Goal: Task Accomplishment & Management: Use online tool/utility

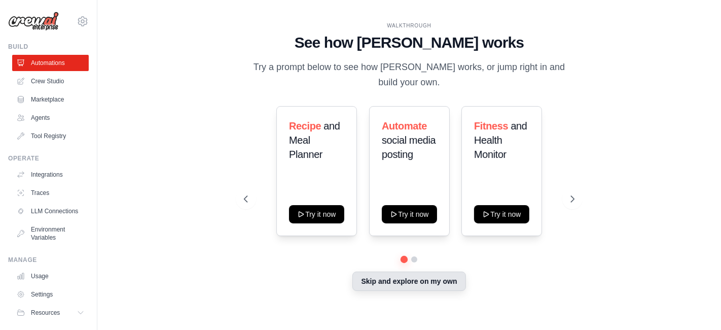
click at [414, 274] on button "Skip and explore on my own" at bounding box center [408, 280] width 113 height 19
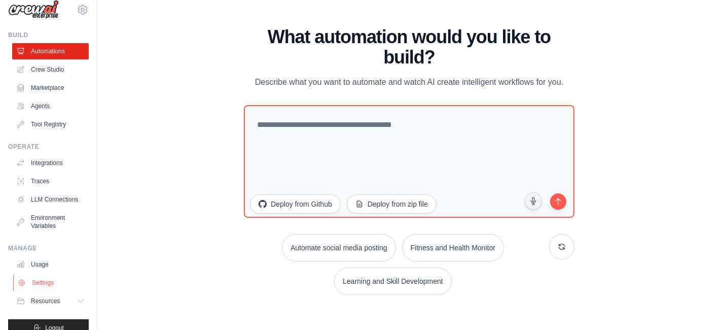
scroll to position [33, 0]
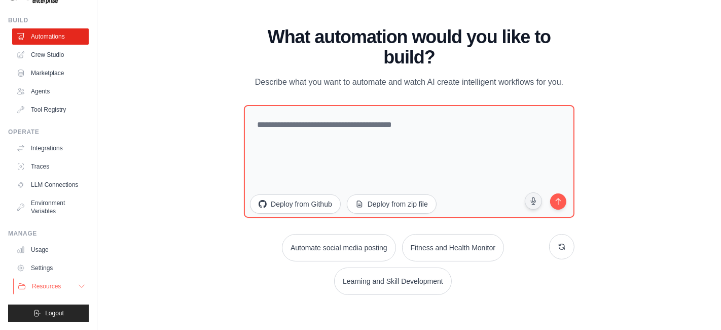
click at [59, 281] on button "Resources" at bounding box center [51, 286] width 77 height 16
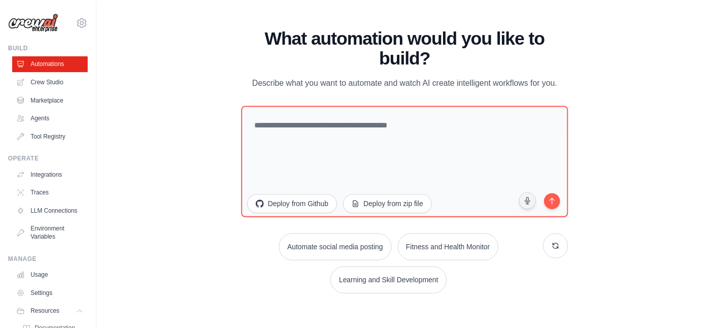
scroll to position [0, 0]
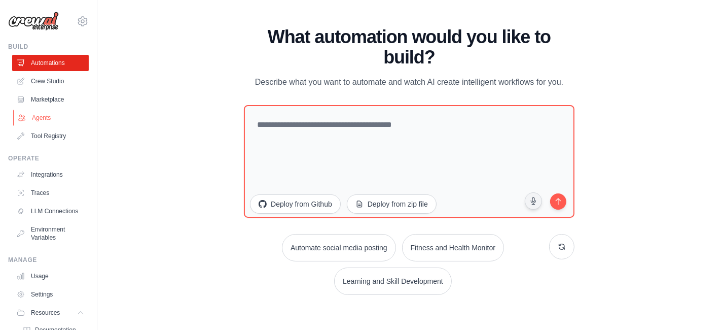
click at [50, 121] on link "Agents" at bounding box center [51, 118] width 77 height 16
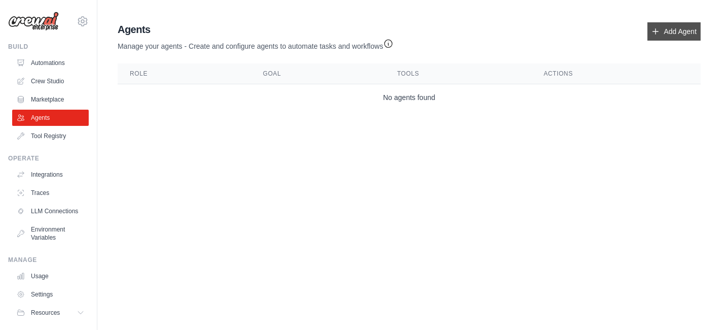
click at [641, 36] on link "Add Agent" at bounding box center [674, 31] width 53 height 18
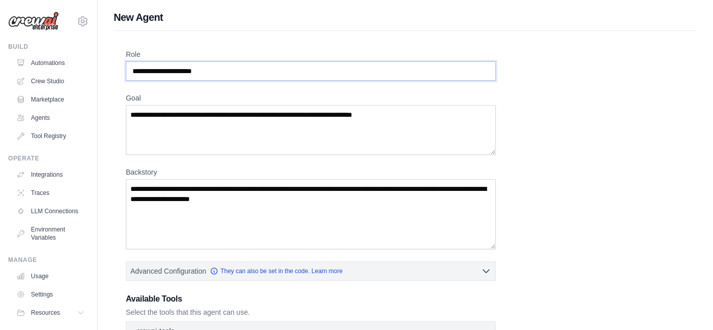
click at [208, 72] on input "Role" at bounding box center [311, 70] width 370 height 19
click at [219, 70] on input "Role" at bounding box center [311, 70] width 370 height 19
click at [184, 76] on input "Role" at bounding box center [311, 70] width 370 height 19
type input "*"
click at [219, 127] on textarea "Goal" at bounding box center [311, 130] width 370 height 50
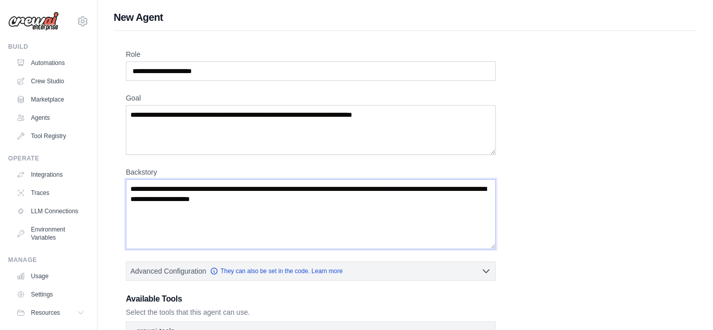
click at [210, 192] on textarea "Backstory" at bounding box center [311, 214] width 370 height 70
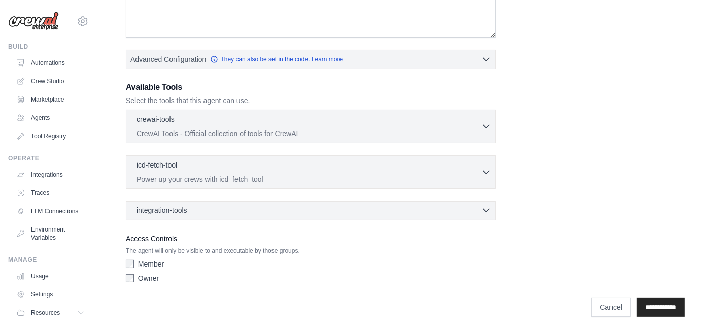
click at [478, 211] on div "integration-tools 0 selected" at bounding box center [313, 210] width 355 height 10
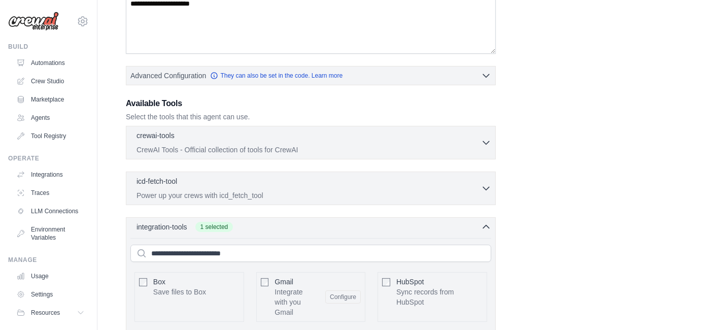
scroll to position [193, 0]
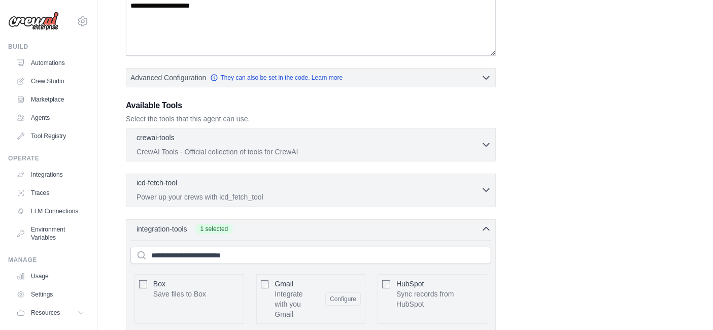
click at [487, 181] on button "icd-fetch-tool 0 selected Power up your crews with icd_fetch_tool" at bounding box center [310, 190] width 361 height 24
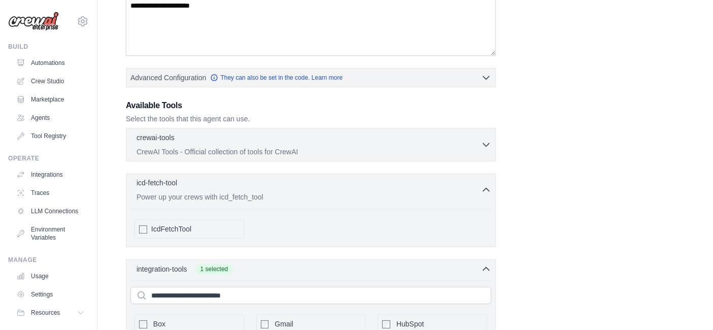
click at [477, 187] on div "icd-fetch-tool 0 selected" at bounding box center [308, 184] width 344 height 12
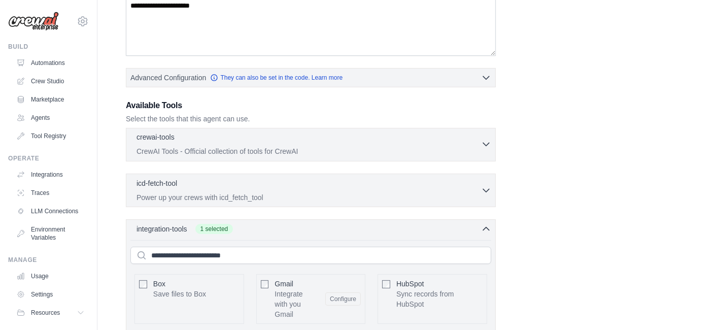
click at [486, 142] on icon "button" at bounding box center [486, 144] width 10 height 10
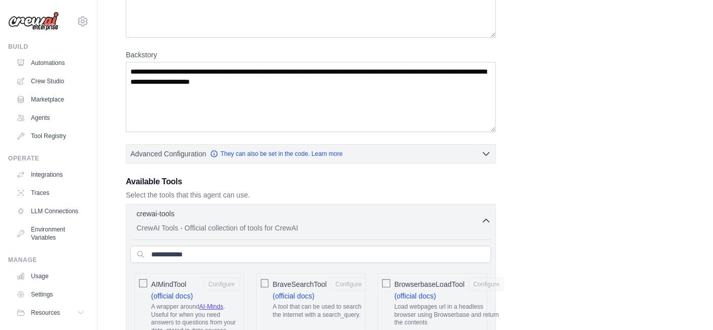
scroll to position [188, 0]
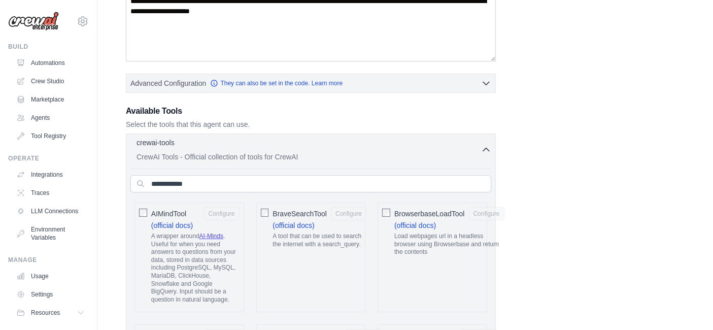
click at [484, 145] on icon "button" at bounding box center [486, 150] width 10 height 10
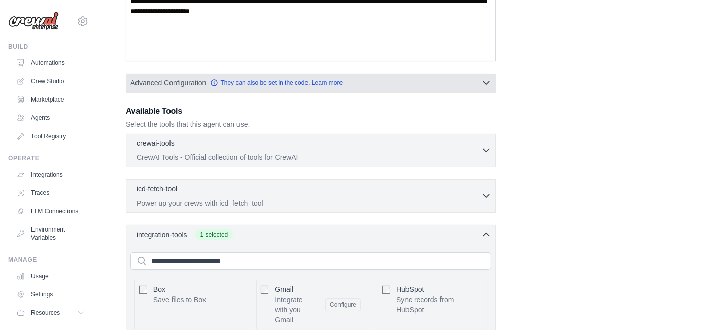
click at [488, 82] on icon "button" at bounding box center [486, 83] width 10 height 10
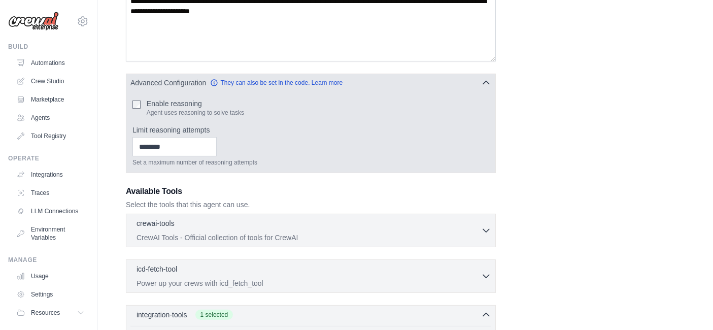
click at [489, 82] on icon "button" at bounding box center [486, 83] width 10 height 10
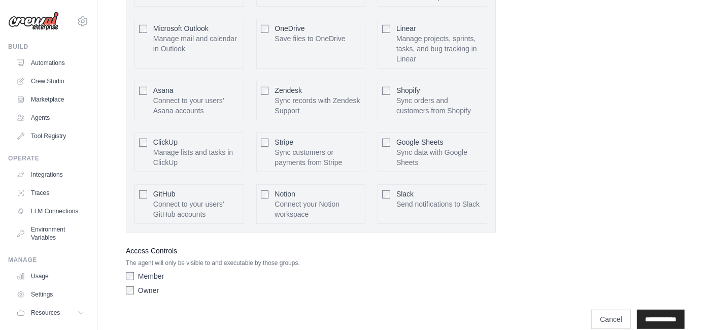
scroll to position [280, 0]
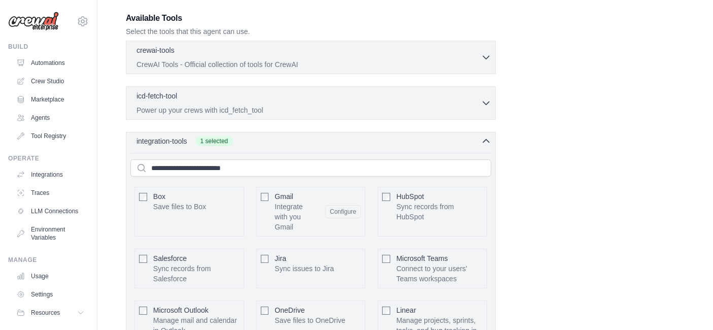
click at [479, 140] on div "integration-tools 1 selected" at bounding box center [313, 141] width 355 height 10
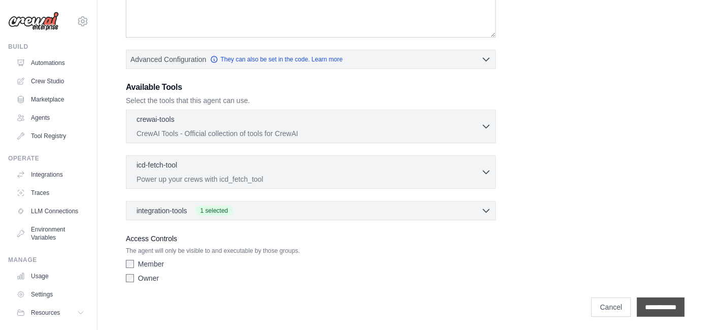
click at [641, 296] on input "**********" at bounding box center [661, 306] width 48 height 19
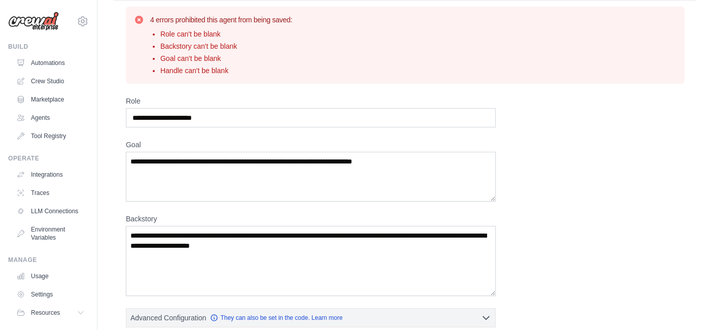
scroll to position [0, 0]
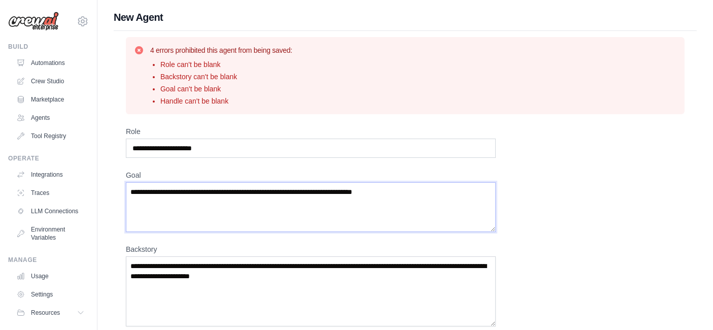
click at [226, 191] on textarea "Goal" at bounding box center [311, 207] width 370 height 50
click at [238, 146] on input "Role" at bounding box center [311, 147] width 370 height 19
click at [169, 197] on textarea "Goal" at bounding box center [311, 207] width 370 height 50
drag, startPoint x: 404, startPoint y: 193, endPoint x: 132, endPoint y: 186, distance: 271.9
click at [132, 186] on textarea "Goal" at bounding box center [311, 207] width 370 height 50
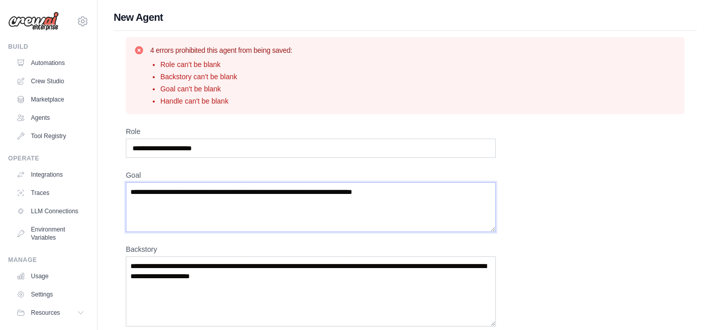
drag, startPoint x: 130, startPoint y: 194, endPoint x: 331, endPoint y: 192, distance: 200.3
click at [331, 192] on textarea "Goal" at bounding box center [311, 207] width 370 height 50
click at [214, 151] on input "**********" at bounding box center [311, 147] width 370 height 19
drag, startPoint x: 214, startPoint y: 151, endPoint x: 115, endPoint y: 151, distance: 99.4
click at [115, 151] on div "**********" at bounding box center [405, 321] width 583 height 580
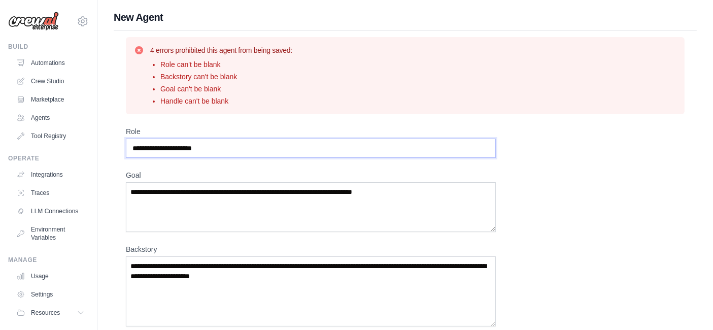
paste input "*********"
type input "**********"
click at [153, 196] on textarea "Goal" at bounding box center [311, 207] width 370 height 50
paste textarea "**********"
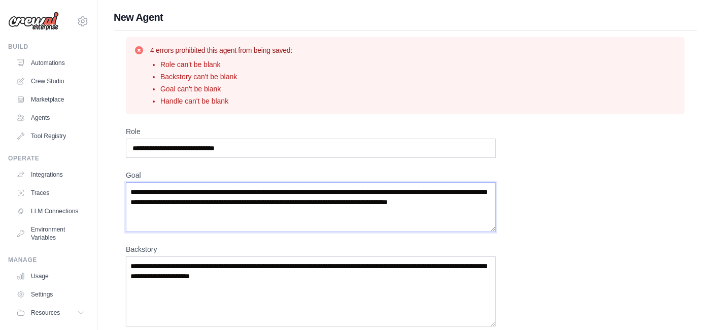
type textarea "**********"
click at [202, 281] on textarea "Backstory" at bounding box center [311, 291] width 370 height 70
paste textarea "**********"
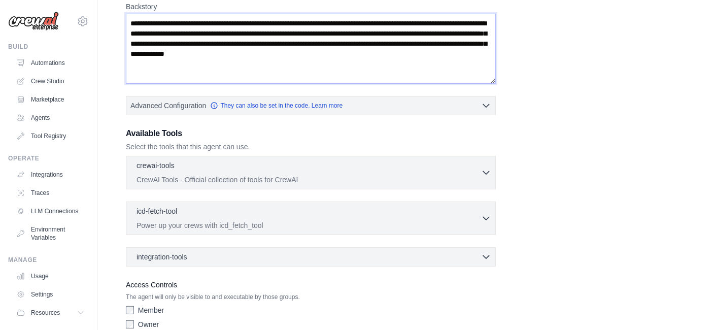
scroll to position [289, 0]
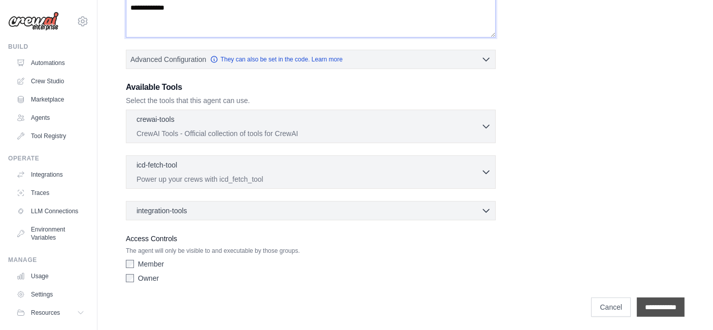
type textarea "**********"
click at [641, 296] on input "**********" at bounding box center [661, 306] width 48 height 19
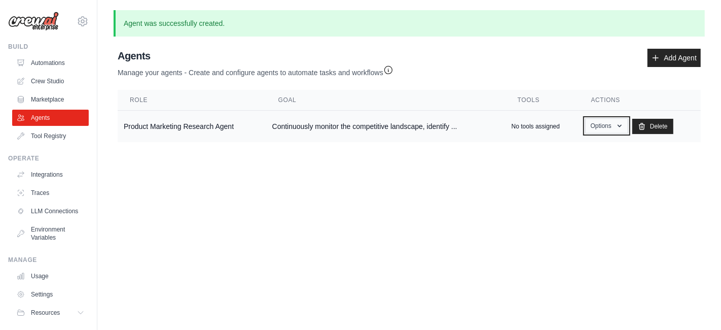
click at [603, 131] on button "Options" at bounding box center [606, 125] width 43 height 15
click at [594, 144] on link "Show" at bounding box center [591, 149] width 73 height 18
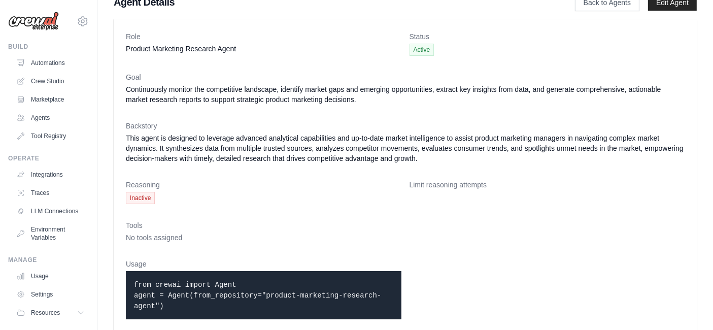
scroll to position [23, 0]
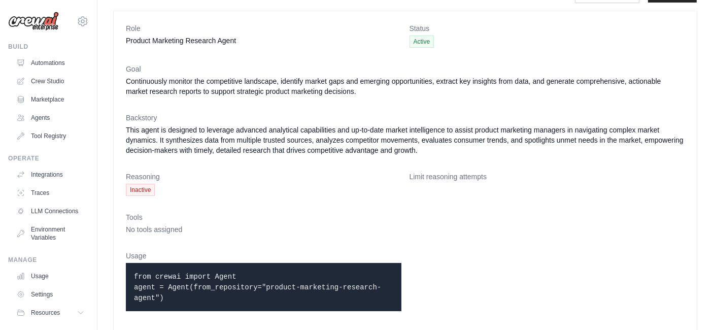
click at [137, 189] on span "Inactive" at bounding box center [140, 190] width 29 height 12
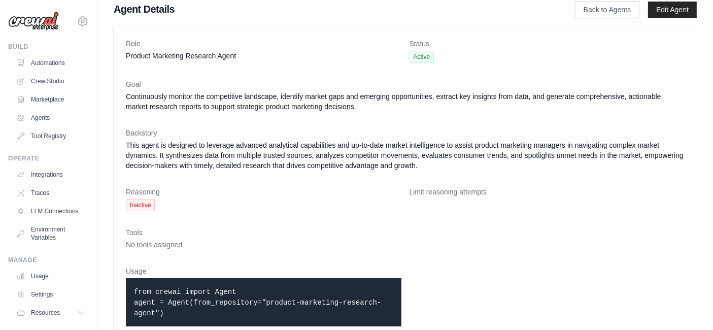
scroll to position [0, 0]
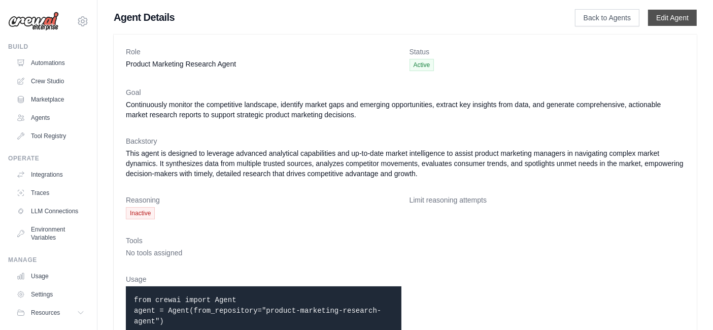
click at [641, 18] on link "Edit Agent" at bounding box center [672, 18] width 49 height 16
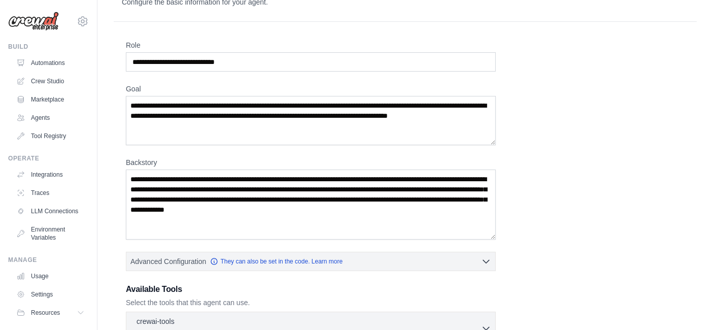
scroll to position [188, 0]
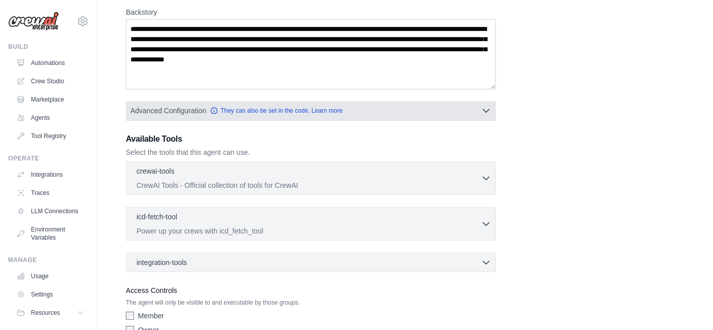
click at [400, 110] on button "Advanced Configuration They can also be set in the code. Learn more" at bounding box center [310, 110] width 369 height 18
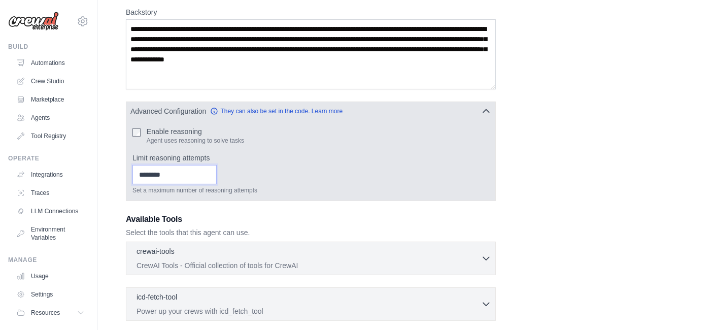
click at [206, 173] on input "Limit reasoning attempts" at bounding box center [174, 174] width 84 height 19
click at [217, 171] on input "*" at bounding box center [174, 174] width 84 height 19
type input "*"
click at [217, 171] on input "*" at bounding box center [174, 174] width 84 height 19
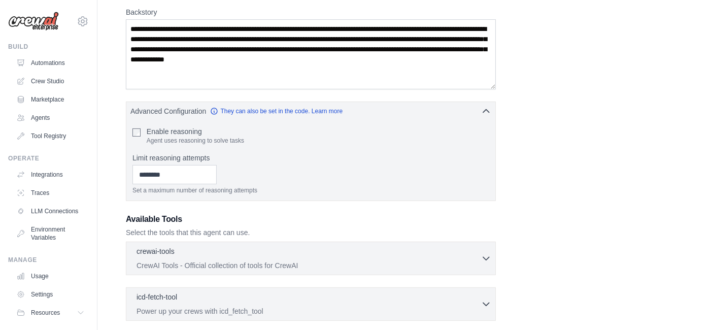
click at [501, 207] on div "**********" at bounding box center [405, 154] width 558 height 529
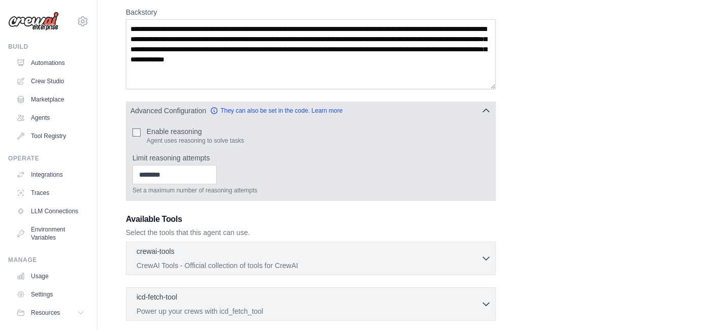
click at [488, 108] on icon "button" at bounding box center [486, 110] width 10 height 10
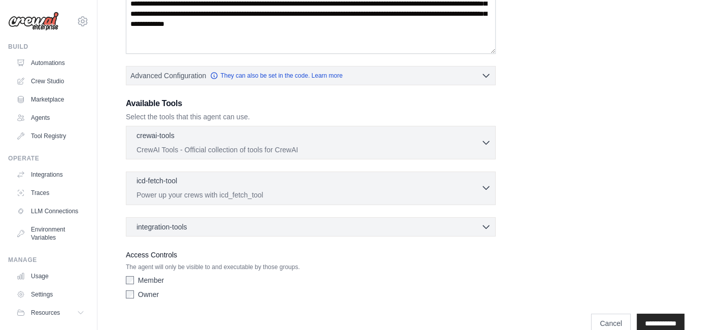
scroll to position [240, 0]
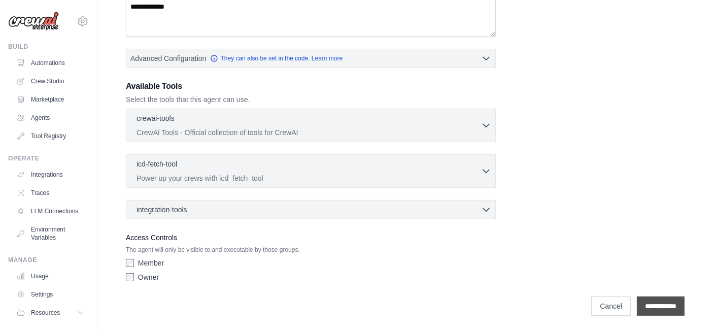
click at [637, 296] on input "**********" at bounding box center [661, 305] width 48 height 19
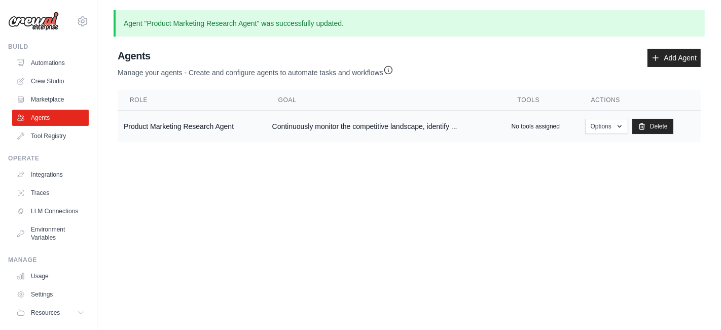
click at [180, 126] on td "Product Marketing Research Agent" at bounding box center [192, 127] width 149 height 32
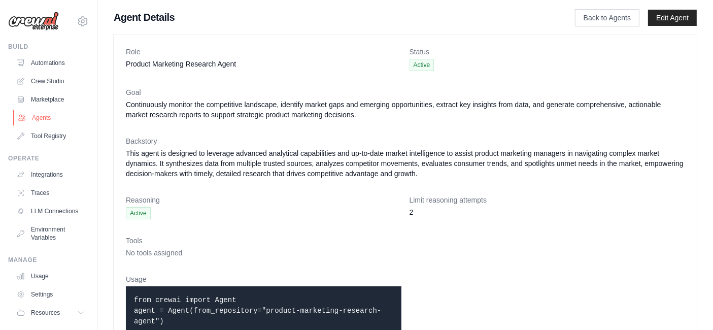
click at [48, 120] on link "Agents" at bounding box center [51, 118] width 77 height 16
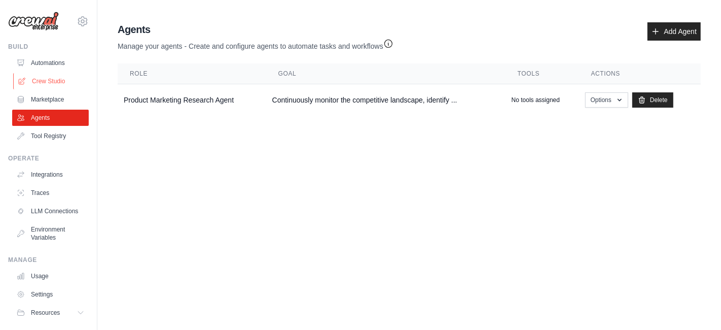
click at [63, 78] on link "Crew Studio" at bounding box center [51, 81] width 77 height 16
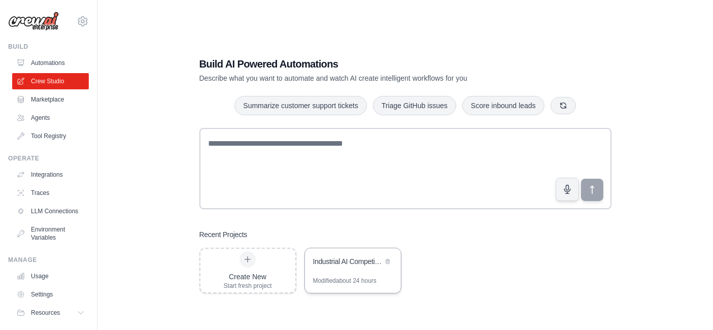
click at [350, 270] on div "Industrial AI Competitive Intelligence" at bounding box center [353, 262] width 96 height 28
click at [256, 261] on div "Create New Start fresh project" at bounding box center [248, 270] width 48 height 39
click at [334, 259] on div "Industrial AI Competitive Intelligence" at bounding box center [347, 261] width 69 height 10
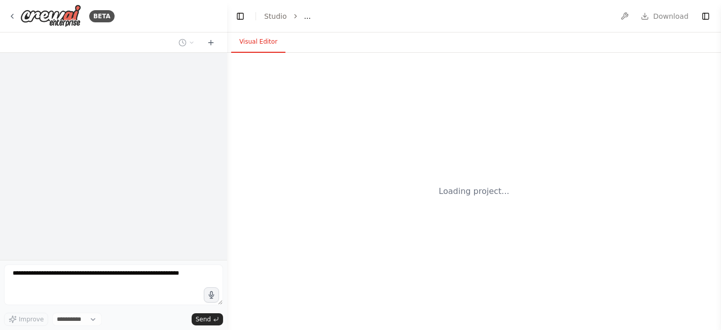
select select "****"
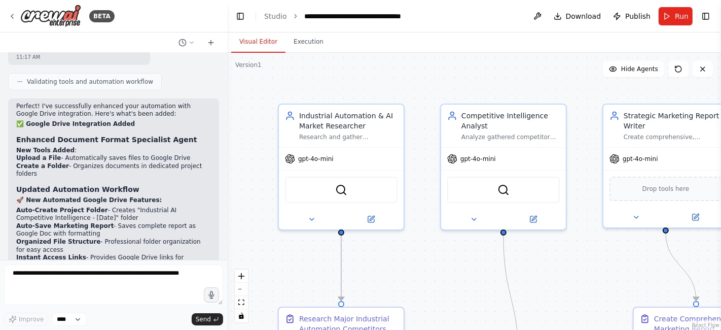
scroll to position [3715, 0]
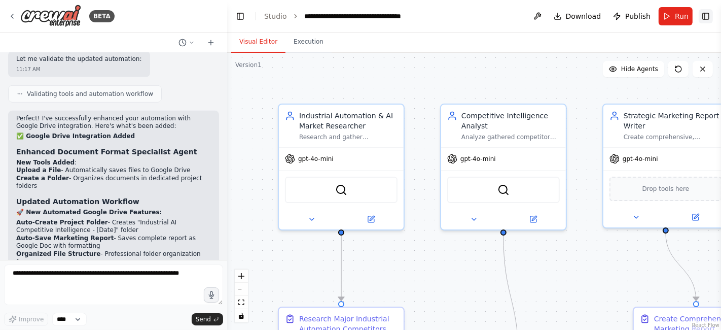
click at [708, 21] on button "Toggle Right Sidebar" at bounding box center [706, 16] width 14 height 14
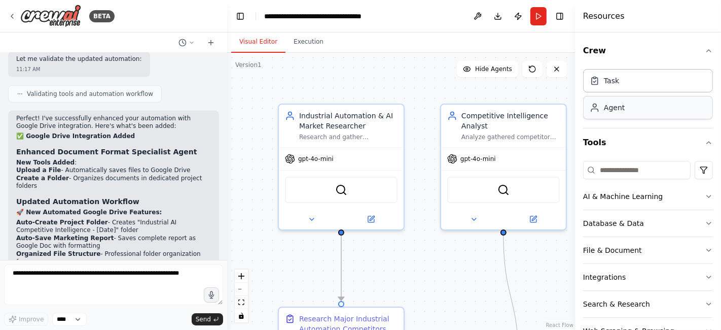
click at [646, 108] on div "Agent" at bounding box center [648, 107] width 130 height 23
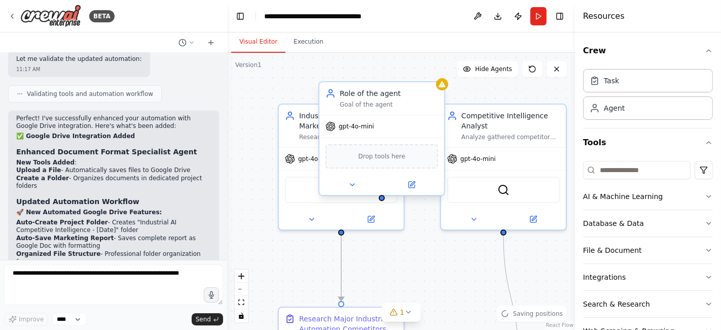
click at [381, 98] on div "Role of the agent Goal of the agent" at bounding box center [389, 98] width 98 height 20
click at [354, 181] on icon at bounding box center [352, 185] width 8 height 8
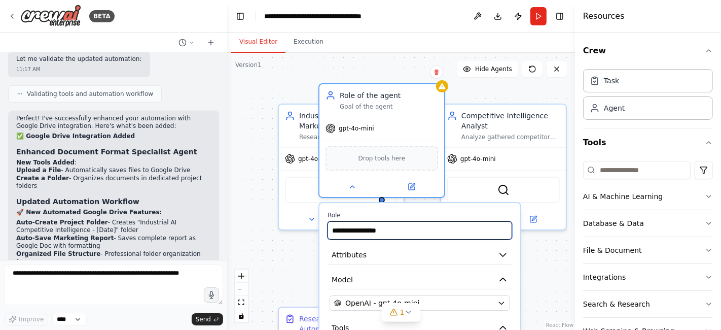
click at [374, 227] on input "**********" at bounding box center [420, 230] width 185 height 18
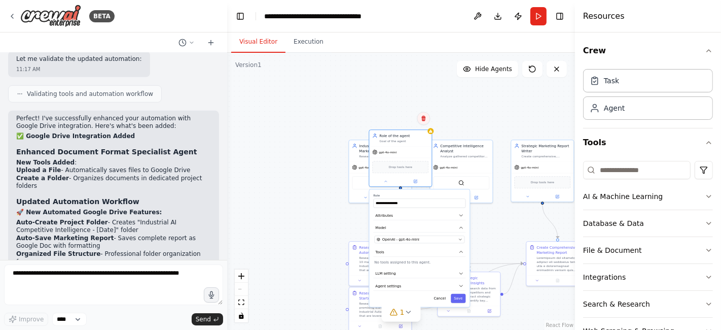
click at [423, 123] on button at bounding box center [423, 118] width 13 height 13
click at [402, 118] on button "Confirm" at bounding box center [395, 118] width 36 height 12
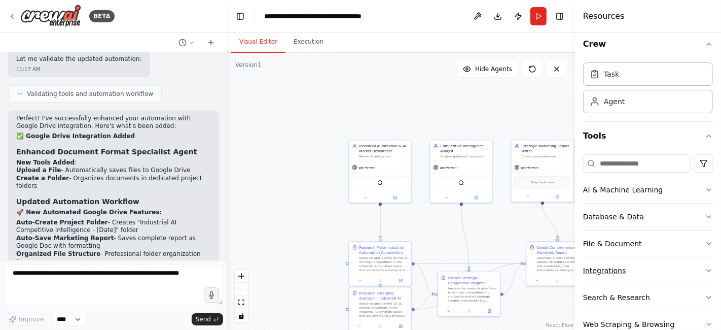
scroll to position [0, 0]
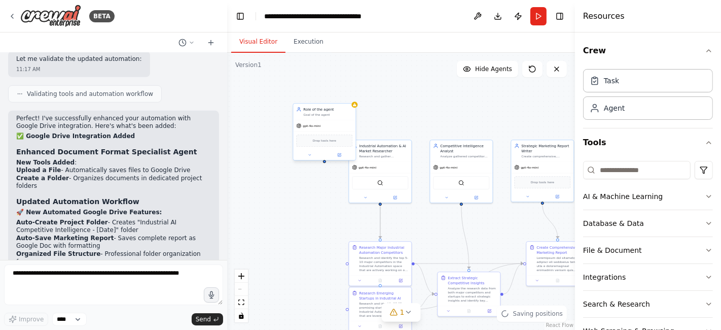
click at [323, 110] on div "Role of the agent" at bounding box center [327, 109] width 49 height 5
click at [313, 157] on div at bounding box center [324, 155] width 62 height 10
click at [337, 155] on icon at bounding box center [339, 155] width 4 height 4
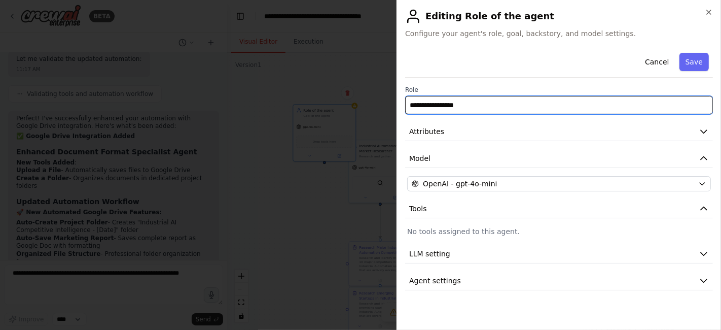
click at [466, 105] on input "**********" at bounding box center [559, 105] width 308 height 18
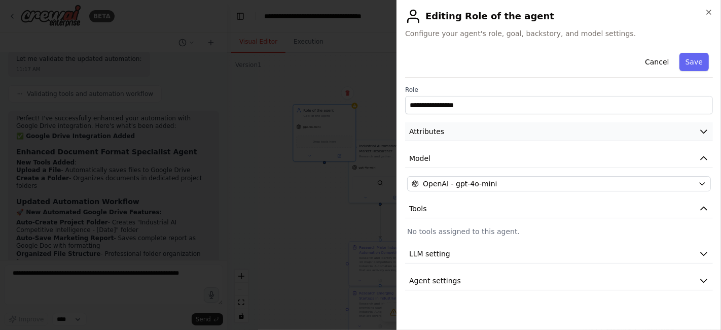
click at [519, 134] on button "Attributes" at bounding box center [559, 131] width 308 height 19
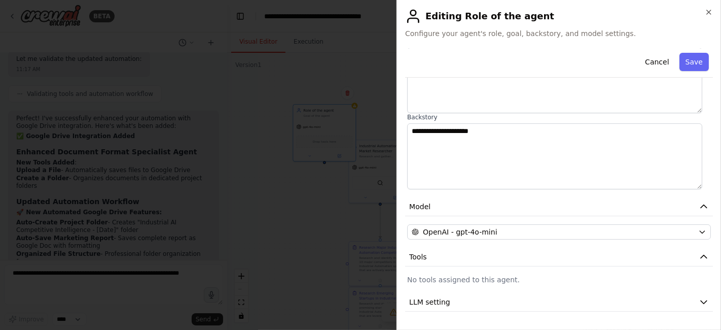
scroll to position [134, 0]
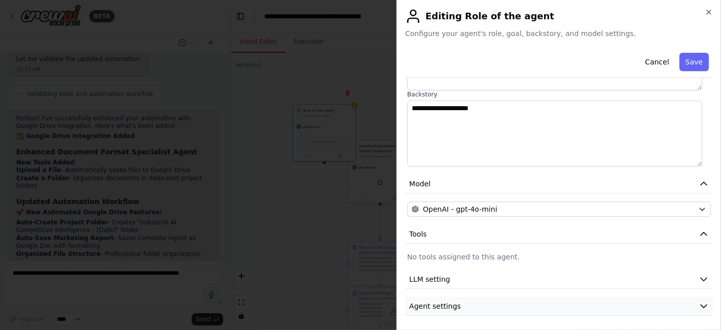
click at [503, 306] on button "Agent settings" at bounding box center [559, 306] width 308 height 19
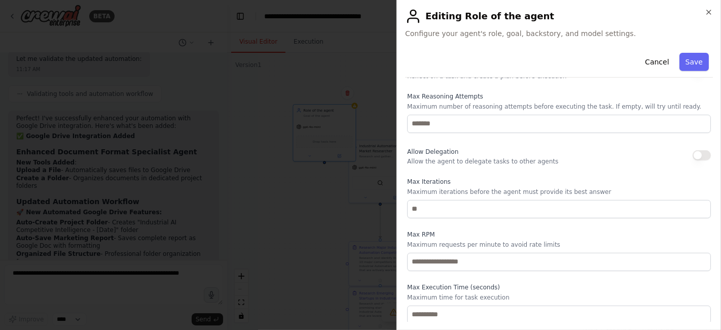
scroll to position [0, 0]
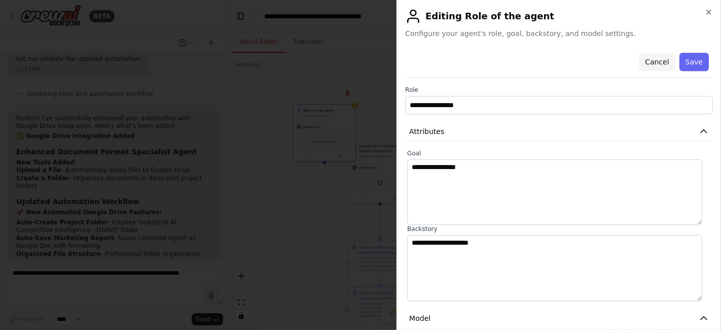
click at [656, 61] on button "Cancel" at bounding box center [657, 62] width 36 height 18
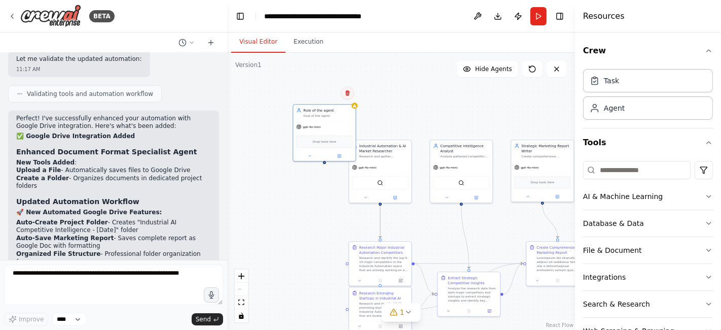
click at [351, 94] on button at bounding box center [347, 92] width 13 height 13
click at [349, 92] on icon at bounding box center [347, 93] width 4 height 6
click at [12, 10] on div "BETA" at bounding box center [61, 16] width 107 height 23
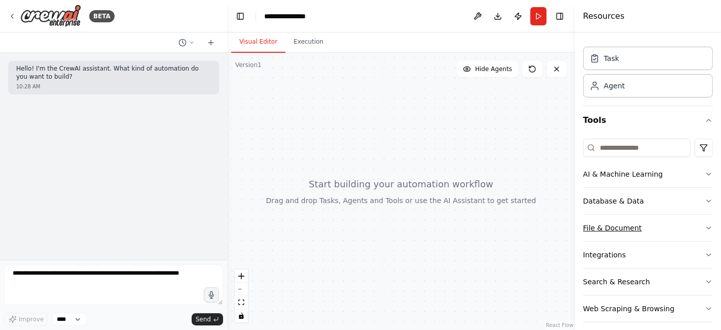
scroll to position [29, 0]
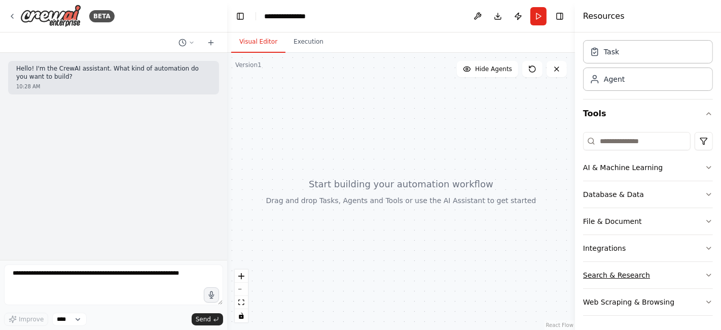
click at [685, 271] on button "Search & Research" at bounding box center [648, 275] width 130 height 26
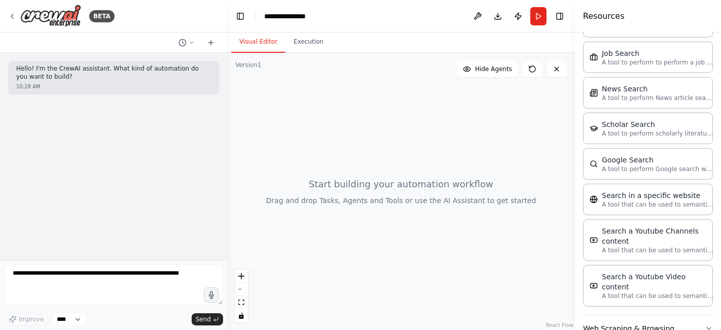
scroll to position [540, 0]
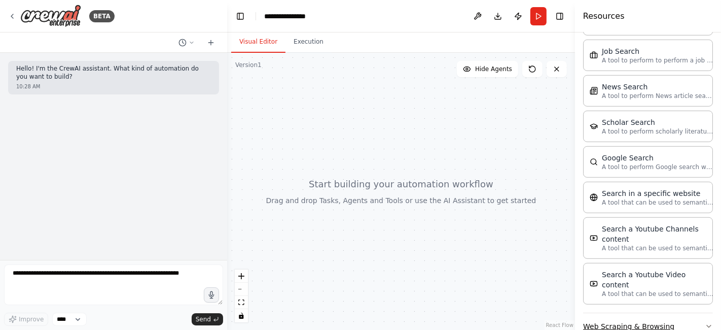
click at [681, 313] on button "Web Scraping & Browsing" at bounding box center [648, 326] width 130 height 26
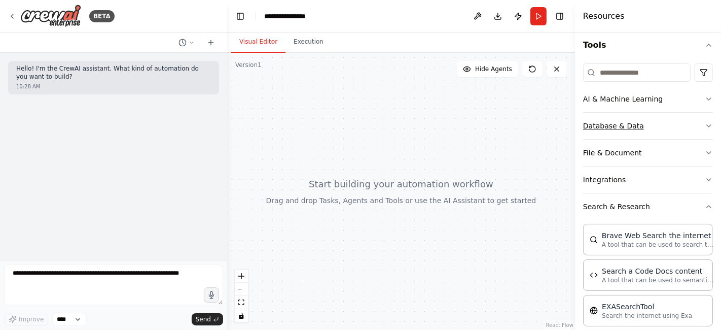
scroll to position [0, 0]
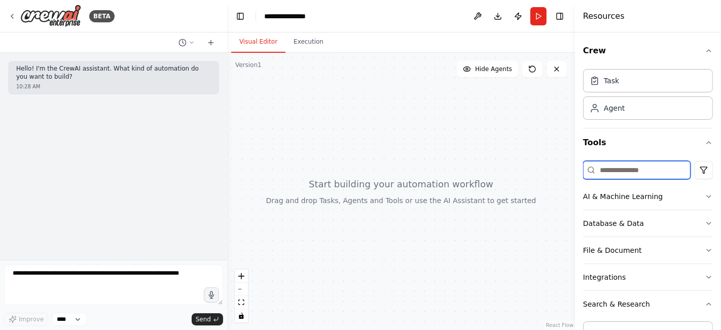
click at [633, 170] on input at bounding box center [637, 170] width 108 height 18
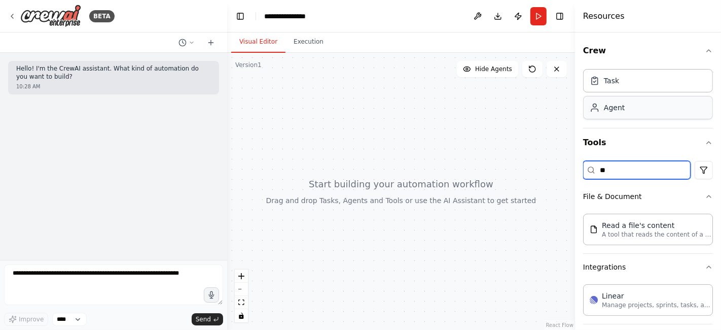
type input "*"
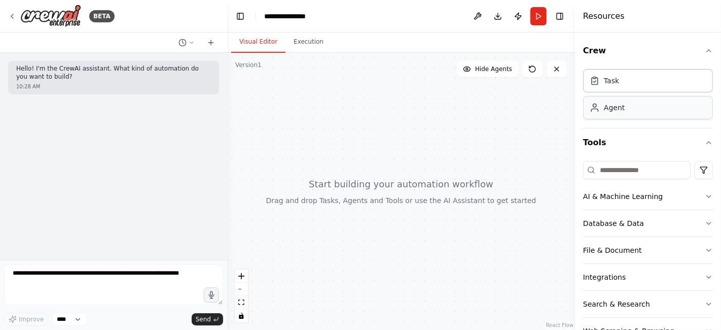
click at [658, 110] on div "Agent" at bounding box center [648, 107] width 130 height 23
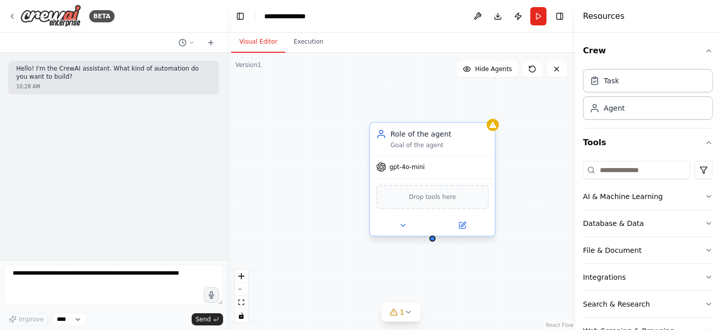
click at [425, 132] on div "Role of the agent" at bounding box center [440, 134] width 98 height 10
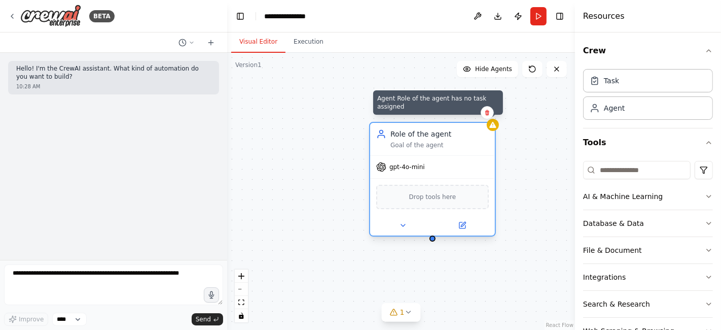
click at [494, 127] on icon at bounding box center [492, 125] width 7 height 6
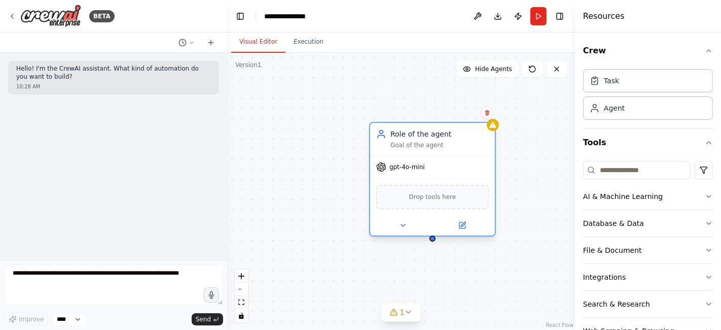
click at [430, 202] on div "Drop tools here" at bounding box center [432, 197] width 113 height 24
click at [402, 224] on icon at bounding box center [403, 225] width 4 height 2
click at [457, 219] on button at bounding box center [462, 225] width 57 height 12
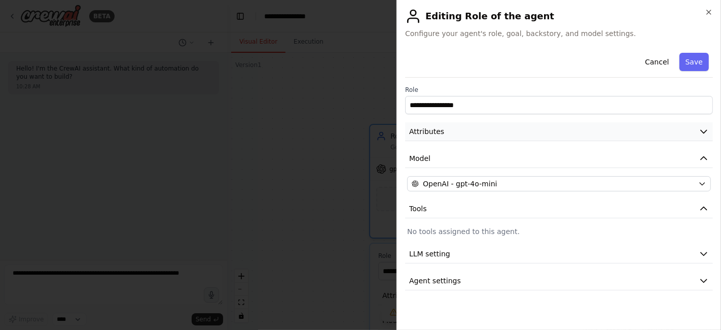
click at [455, 134] on button "Attributes" at bounding box center [559, 131] width 308 height 19
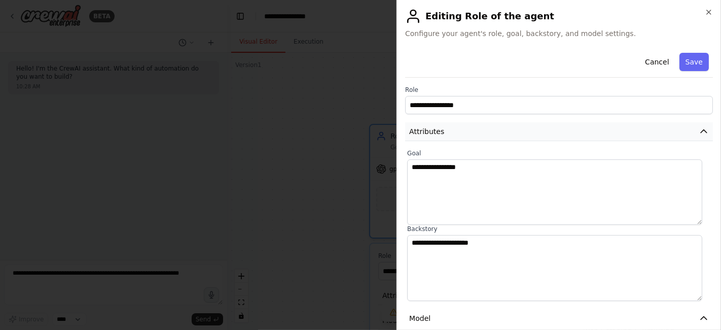
click at [455, 134] on button "Attributes" at bounding box center [559, 131] width 308 height 19
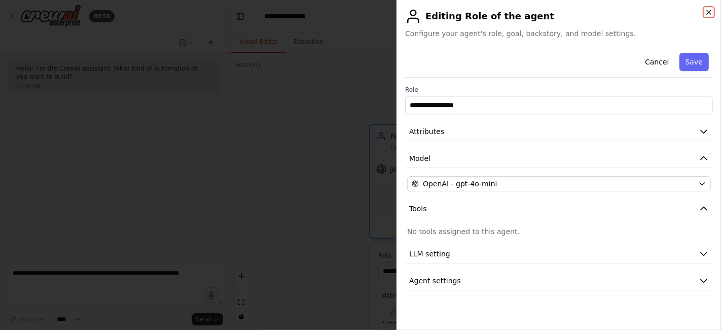
click at [711, 14] on icon "button" at bounding box center [709, 12] width 8 height 8
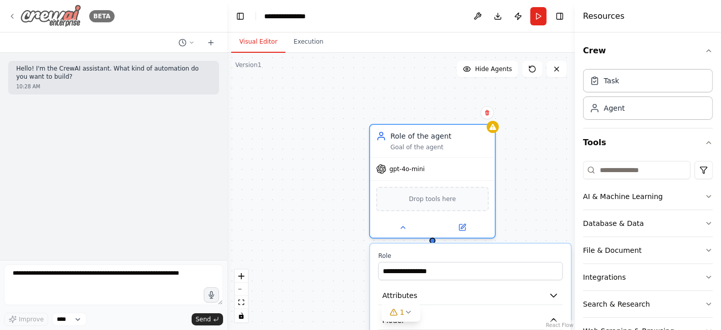
click at [12, 16] on icon at bounding box center [12, 16] width 8 height 8
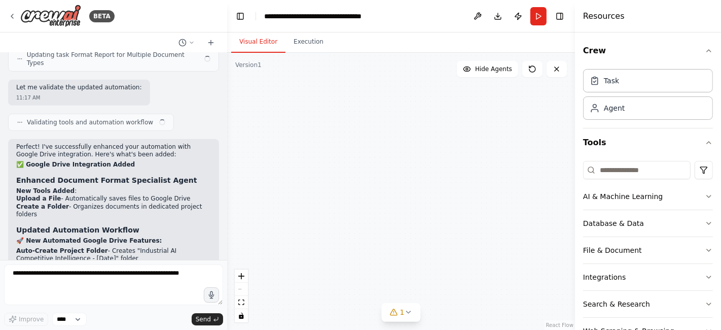
click at [357, 118] on div "Role of the agent" at bounding box center [336, 119] width 49 height 5
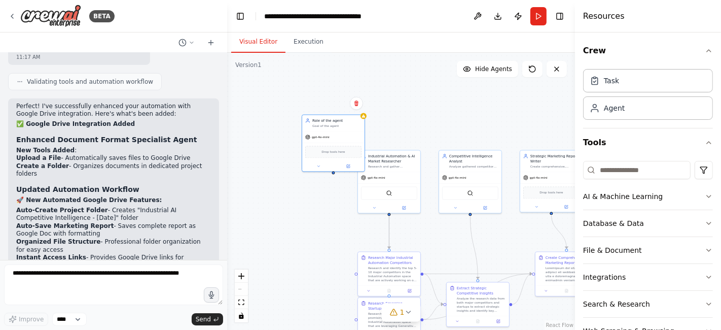
scroll to position [3715, 0]
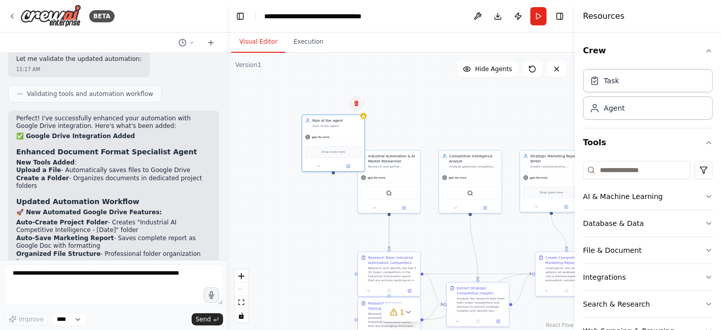
click at [359, 107] on button at bounding box center [356, 103] width 13 height 13
click at [359, 98] on button at bounding box center [356, 103] width 13 height 13
click at [358, 107] on button at bounding box center [356, 103] width 13 height 13
click at [332, 104] on button "Confirm" at bounding box center [328, 103] width 36 height 12
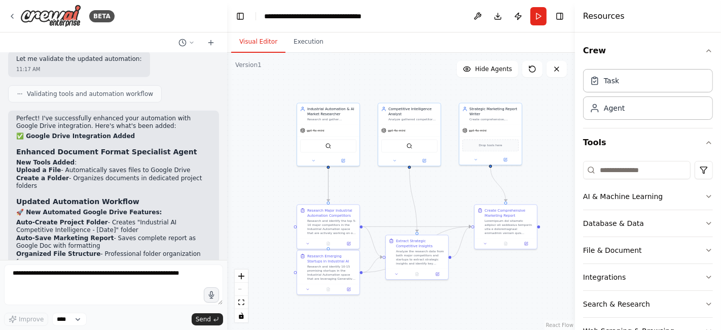
drag, startPoint x: 420, startPoint y: 130, endPoint x: 360, endPoint y: 83, distance: 77.0
click at [360, 83] on div ".deletable-edge-delete-btn { width: 20px; height: 20px; border: 0px solid #ffff…" at bounding box center [401, 191] width 348 height 277
click at [567, 16] on button "Toggle Right Sidebar" at bounding box center [560, 16] width 14 height 14
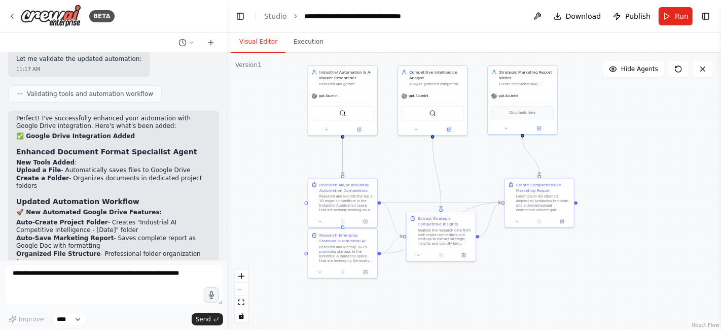
drag, startPoint x: 469, startPoint y: 235, endPoint x: 456, endPoint y: 293, distance: 58.6
click at [456, 293] on div ".deletable-edge-delete-btn { width: 20px; height: 20px; border: 0px solid #ffff…" at bounding box center [474, 191] width 494 height 277
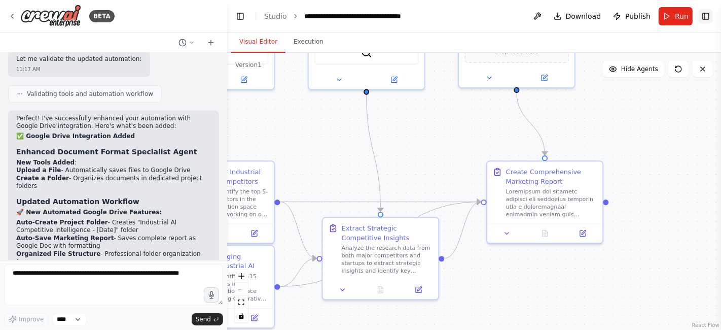
click at [709, 14] on button "Toggle Right Sidebar" at bounding box center [706, 16] width 14 height 14
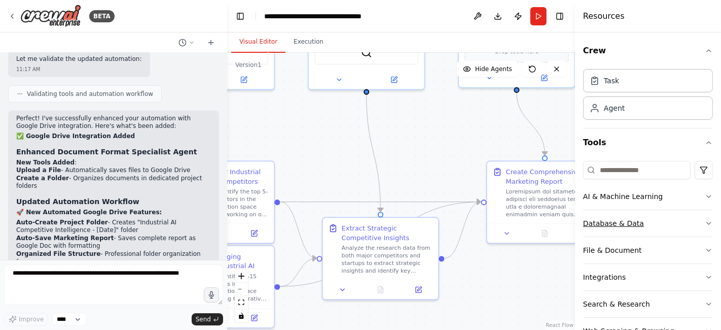
click at [653, 221] on button "Database & Data" at bounding box center [648, 223] width 130 height 26
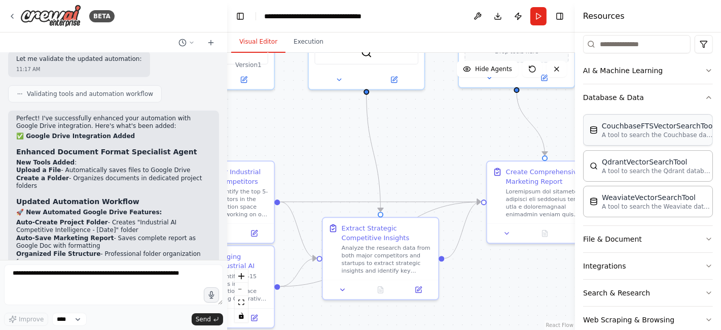
scroll to position [143, 0]
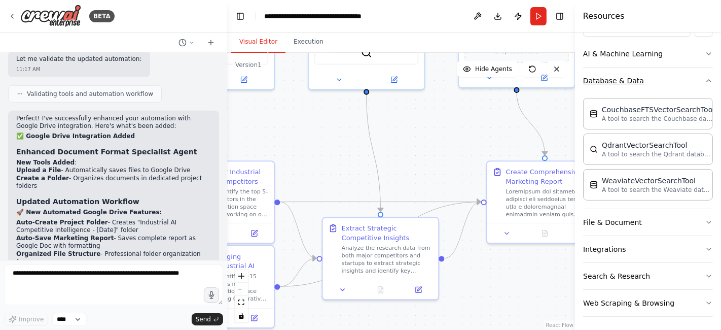
click at [659, 79] on button "Database & Data" at bounding box center [648, 80] width 130 height 26
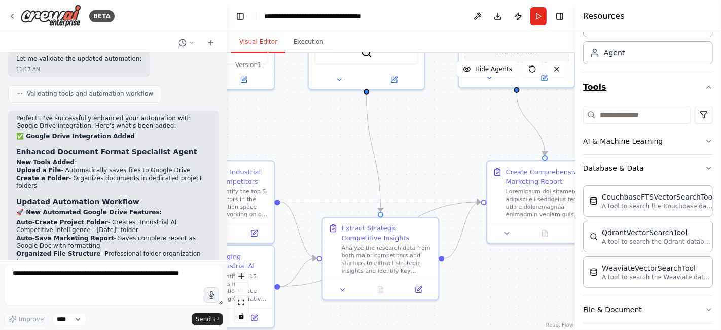
scroll to position [29, 0]
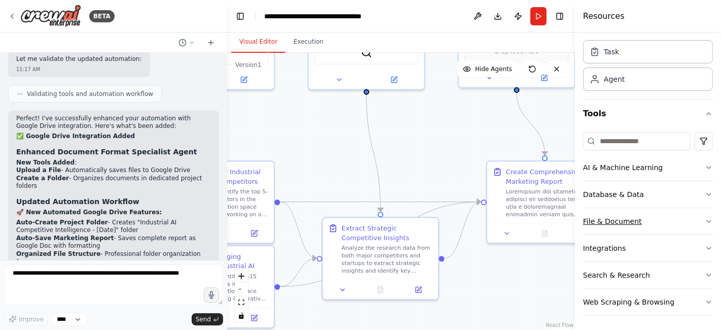
click at [662, 215] on button "File & Document" at bounding box center [648, 221] width 130 height 26
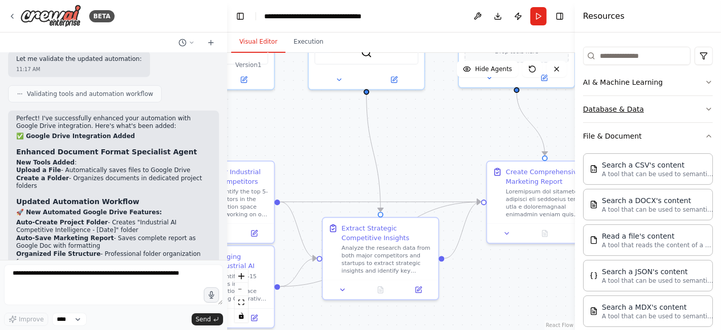
scroll to position [117, 0]
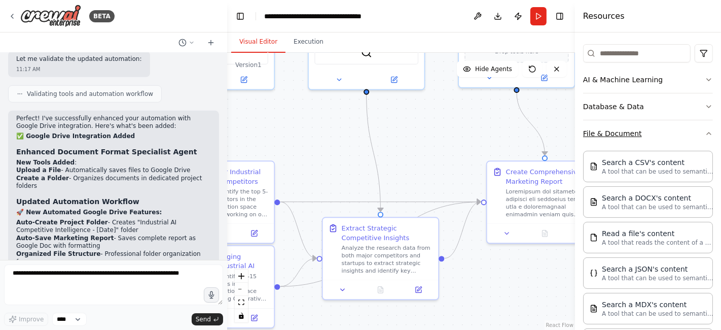
click at [642, 127] on button "File & Document" at bounding box center [648, 133] width 130 height 26
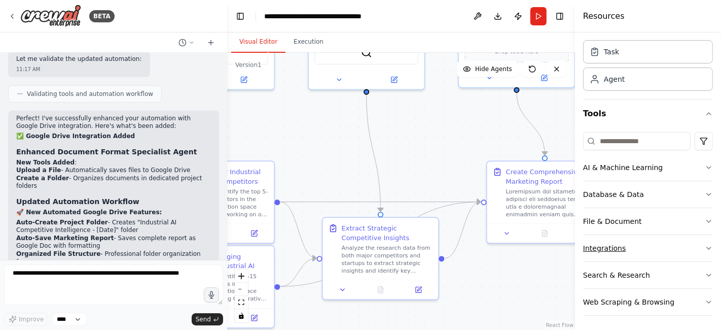
click at [654, 245] on button "Integrations" at bounding box center [648, 248] width 130 height 26
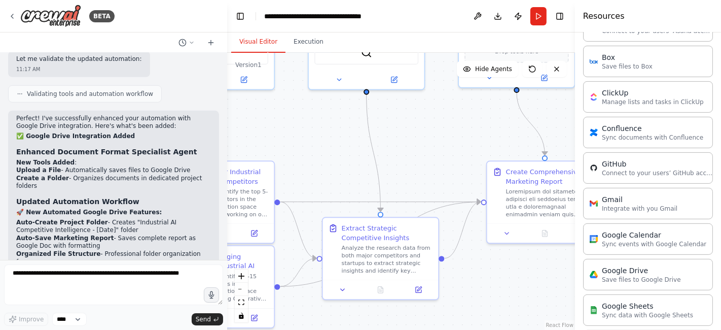
scroll to position [286, 0]
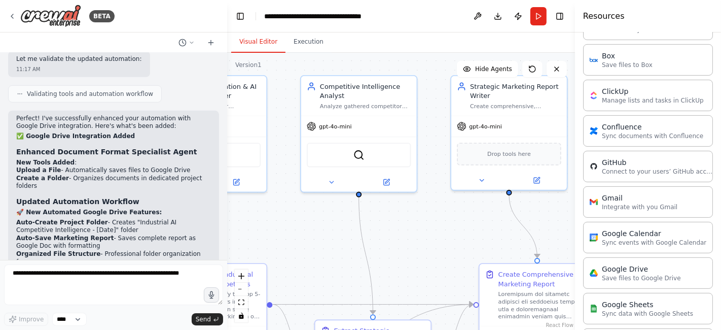
drag, startPoint x: 437, startPoint y: 132, endPoint x: 432, endPoint y: 235, distance: 103.1
click at [432, 235] on div ".deletable-edge-delete-btn { width: 20px; height: 20px; border: 0px solid #ffff…" at bounding box center [401, 191] width 348 height 277
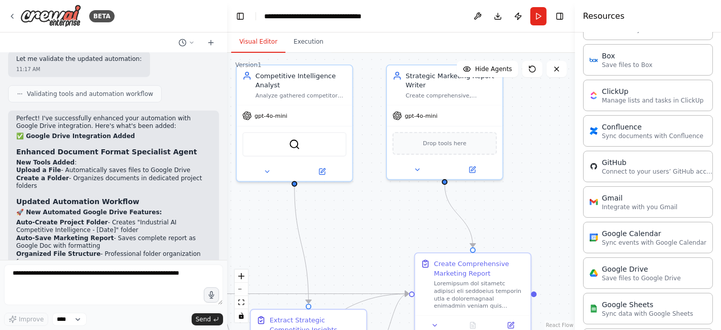
drag, startPoint x: 469, startPoint y: 233, endPoint x: 415, endPoint y: 213, distance: 57.8
click at [414, 214] on div ".deletable-edge-delete-btn { width: 20px; height: 20px; border: 0px solid #ffff…" at bounding box center [401, 191] width 348 height 277
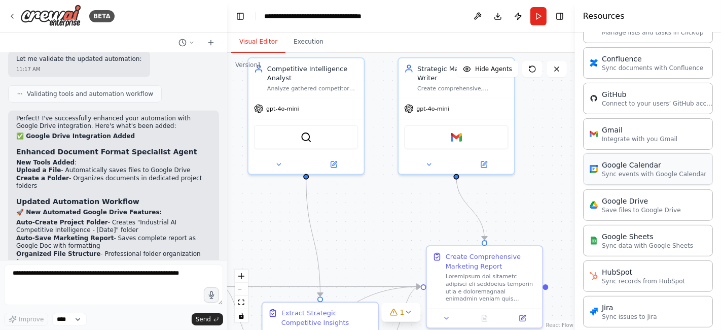
scroll to position [355, 0]
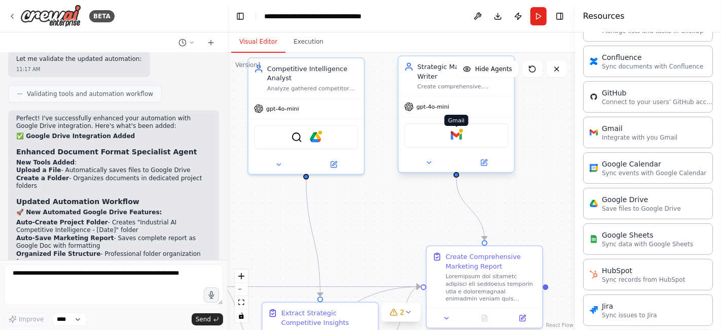
click at [462, 131] on div at bounding box center [461, 131] width 6 height 6
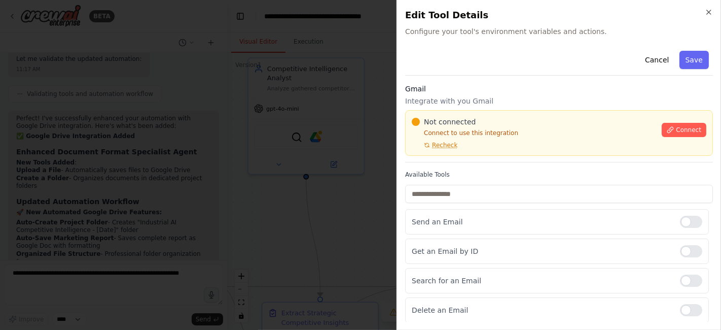
click at [666, 121] on div "Connect" at bounding box center [684, 127] width 45 height 20
click at [669, 125] on button "Connect" at bounding box center [684, 130] width 45 height 14
click at [667, 129] on icon at bounding box center [670, 129] width 7 height 7
click at [448, 75] on div "Cancel Save" at bounding box center [559, 61] width 308 height 29
click at [452, 84] on h3 "Gmail" at bounding box center [559, 89] width 308 height 10
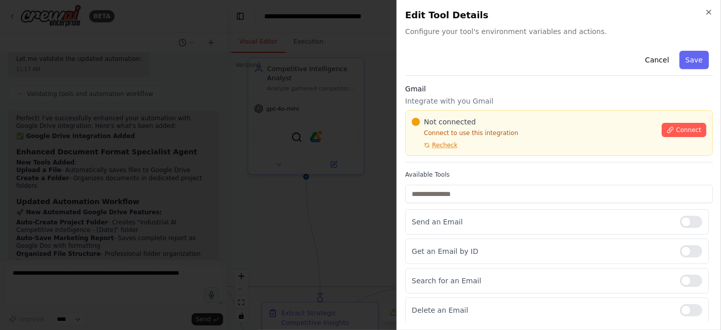
click at [468, 82] on div "Cancel Save Gmail Integrate with you Gmail Not connected Connect to use this in…" at bounding box center [559, 258] width 308 height 423
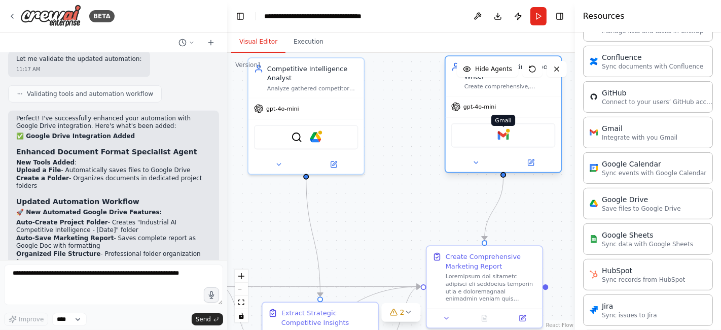
drag, startPoint x: 476, startPoint y: 138, endPoint x: 508, endPoint y: 137, distance: 32.5
click at [508, 137] on img at bounding box center [503, 135] width 11 height 11
click at [506, 133] on img at bounding box center [503, 135] width 11 height 11
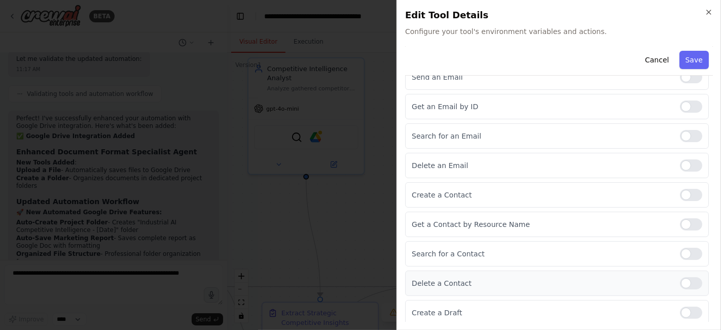
scroll to position [0, 0]
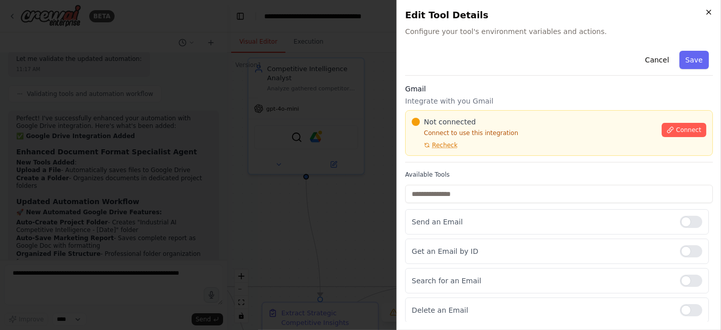
click at [709, 14] on icon "button" at bounding box center [709, 12] width 8 height 8
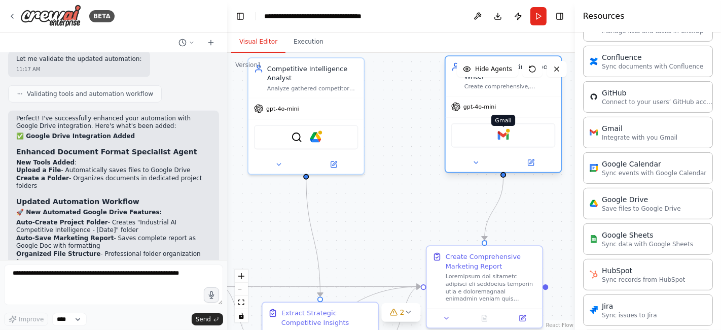
click at [503, 137] on img at bounding box center [503, 135] width 11 height 11
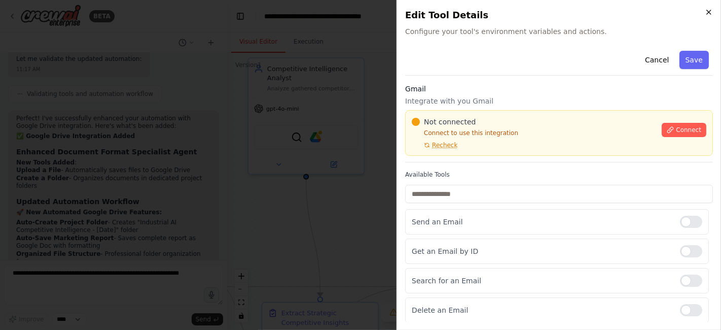
click at [706, 14] on icon "button" at bounding box center [709, 12] width 8 height 8
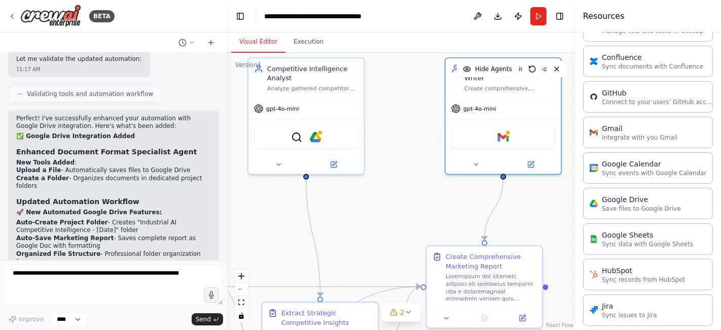
drag, startPoint x: 503, startPoint y: 136, endPoint x: 417, endPoint y: 165, distance: 90.9
click at [417, 165] on div ".deletable-edge-delete-btn { width: 20px; height: 20px; border: 0px solid #ffff…" at bounding box center [401, 191] width 348 height 277
click at [538, 70] on button at bounding box center [532, 69] width 20 height 16
click at [421, 172] on div ".deletable-edge-delete-btn { width: 20px; height: 20px; border: 0px solid #ffff…" at bounding box center [401, 191] width 348 height 277
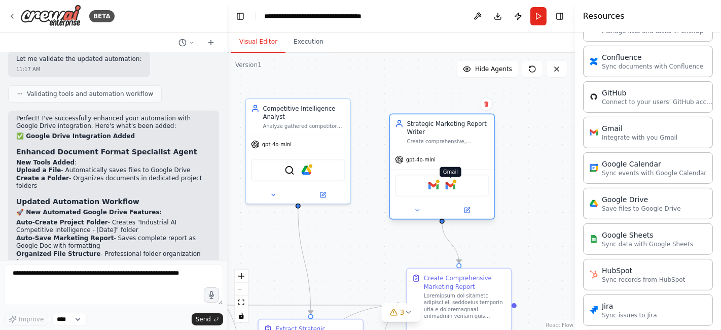
drag, startPoint x: 489, startPoint y: 170, endPoint x: 448, endPoint y: 183, distance: 42.7
click at [448, 183] on img at bounding box center [451, 186] width 10 height 10
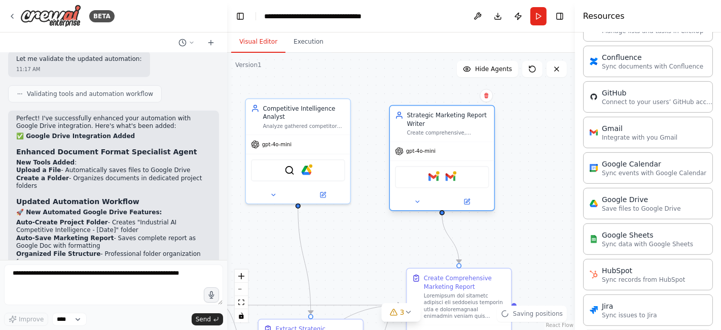
drag, startPoint x: 452, startPoint y: 181, endPoint x: 464, endPoint y: 193, distance: 16.9
click at [453, 176] on img at bounding box center [451, 177] width 10 height 10
click at [467, 201] on icon at bounding box center [468, 201] width 4 height 4
click at [463, 206] on div at bounding box center [442, 201] width 104 height 17
click at [467, 203] on icon at bounding box center [467, 201] width 7 height 7
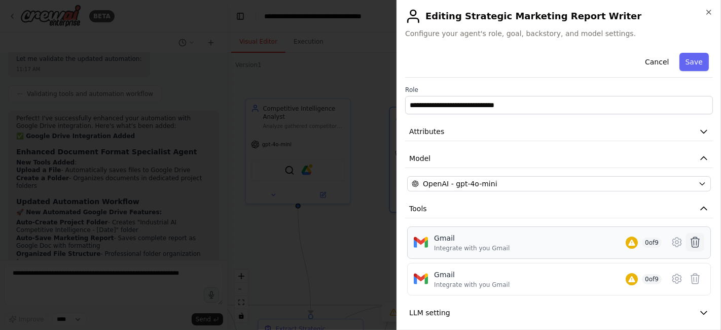
click at [689, 240] on icon at bounding box center [695, 242] width 12 height 12
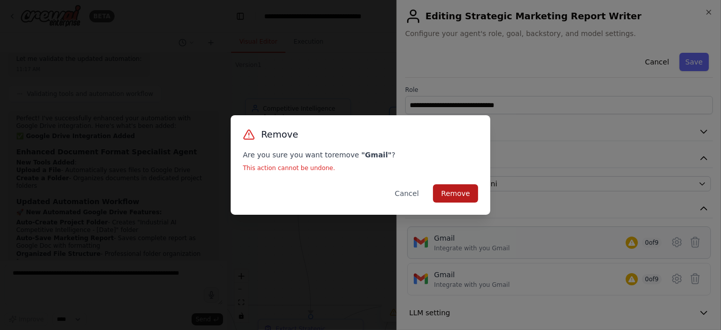
click at [443, 192] on button "Remove" at bounding box center [455, 193] width 45 height 18
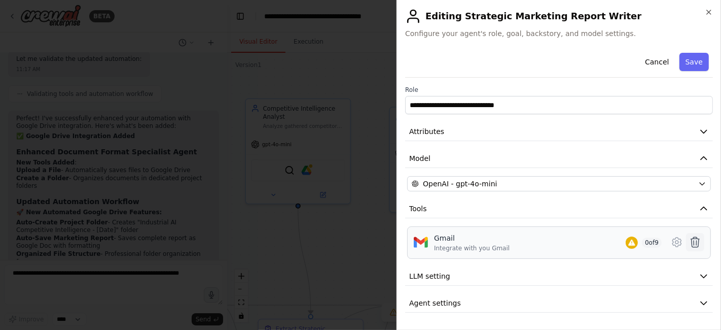
click at [694, 244] on icon at bounding box center [695, 242] width 12 height 12
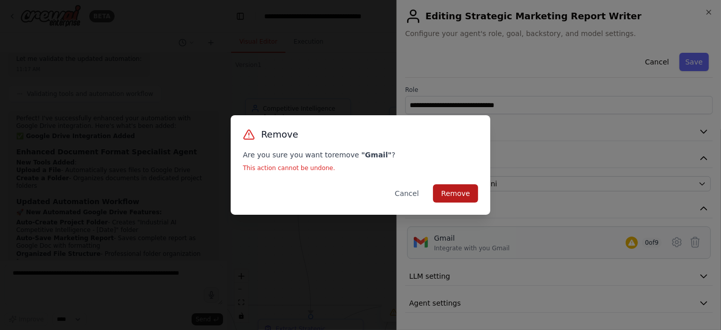
click at [462, 198] on button "Remove" at bounding box center [455, 193] width 45 height 18
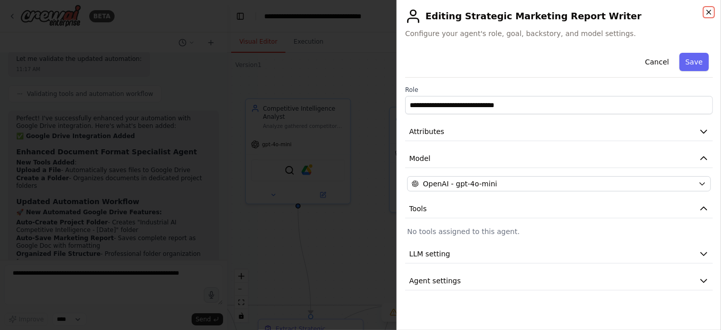
click at [712, 11] on icon "button" at bounding box center [709, 12] width 8 height 8
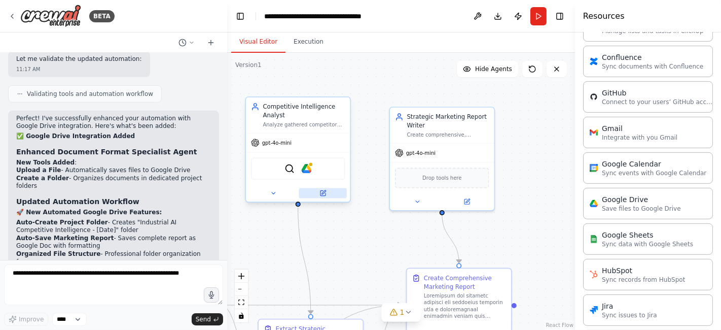
click at [326, 196] on button at bounding box center [323, 193] width 48 height 10
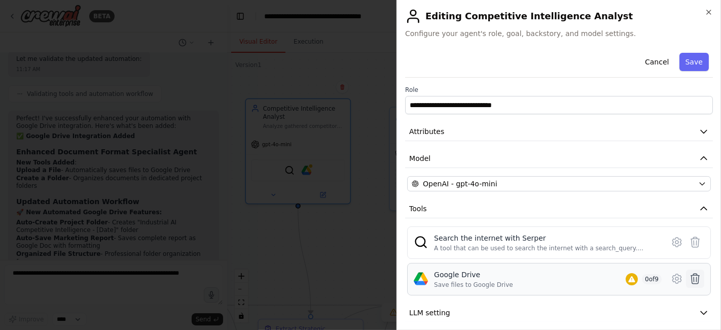
click at [689, 276] on icon at bounding box center [695, 278] width 12 height 12
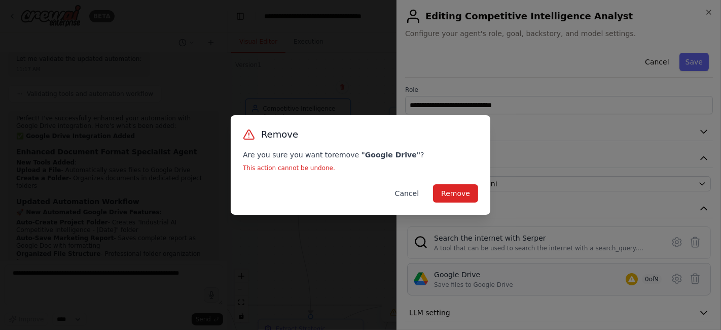
click at [410, 194] on button "Cancel" at bounding box center [407, 193] width 40 height 18
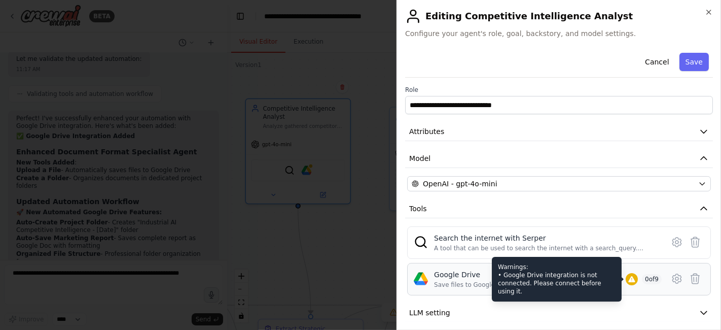
click at [628, 277] on icon at bounding box center [631, 279] width 7 height 6
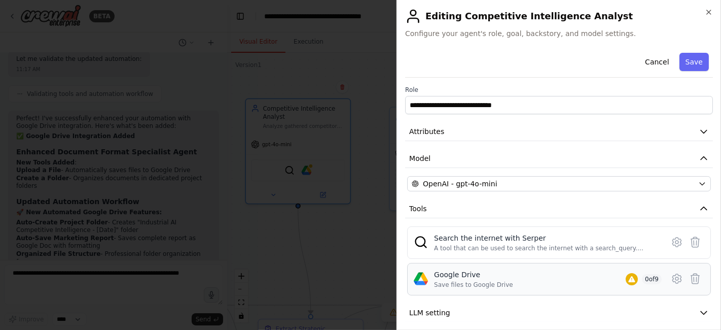
click at [453, 277] on div "Google Drive" at bounding box center [473, 274] width 79 height 10
click at [651, 61] on button "Cancel" at bounding box center [657, 62] width 36 height 18
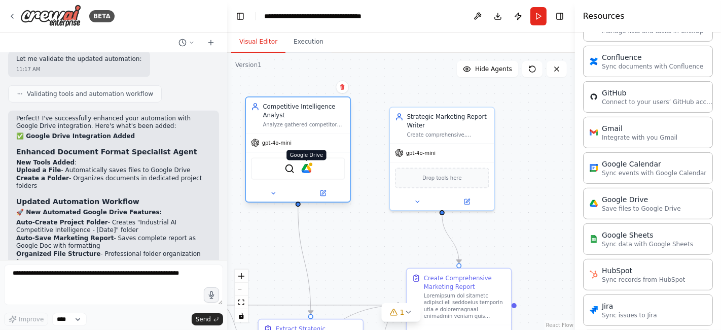
click at [311, 168] on img at bounding box center [307, 168] width 10 height 10
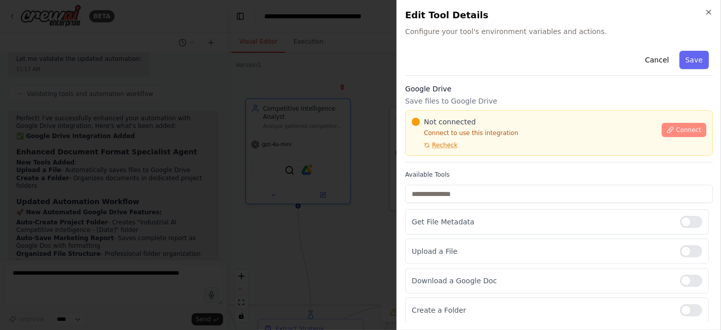
click at [680, 129] on span "Connect" at bounding box center [688, 130] width 25 height 8
click at [440, 84] on h3 "Google Drive" at bounding box center [559, 89] width 308 height 10
click at [467, 76] on div "Cancel Save Google Drive Save files to Google Drive Not connected Connect to us…" at bounding box center [559, 258] width 308 height 423
click at [538, 57] on div "Cancel Save" at bounding box center [559, 61] width 308 height 29
click at [538, 60] on div "Cancel Save" at bounding box center [559, 61] width 308 height 29
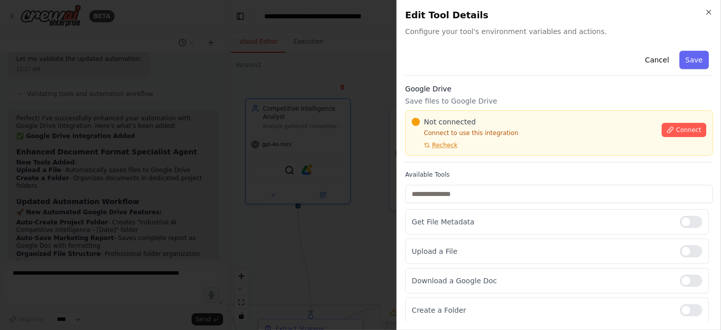
click at [538, 61] on div "Cancel Save" at bounding box center [559, 61] width 308 height 29
click at [569, 159] on div "Google Drive Save files to Google Drive Not connected Connect to use this integ…" at bounding box center [559, 123] width 308 height 79
click at [593, 154] on div "Not connected Connect to use this integration Recheck Connect" at bounding box center [559, 133] width 308 height 46
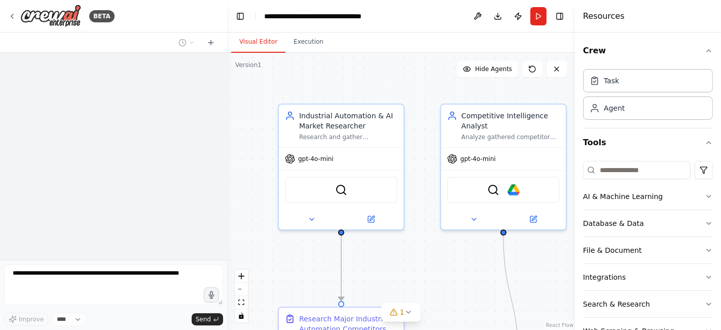
click at [7, 16] on div "BETA" at bounding box center [113, 16] width 227 height 32
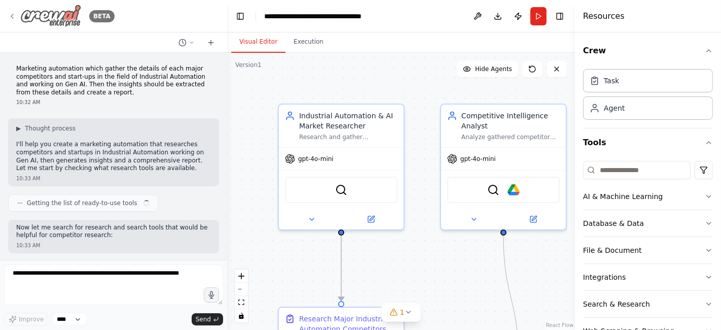
scroll to position [3727, 0]
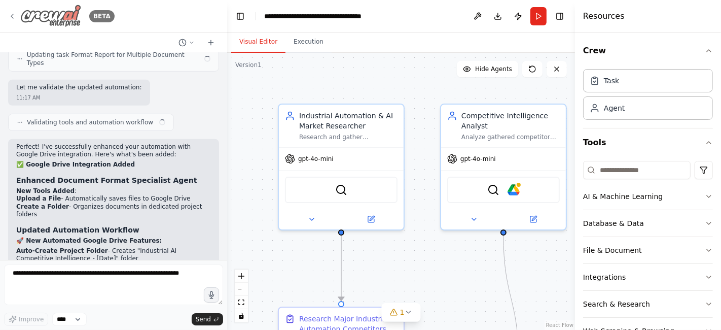
click at [15, 15] on icon at bounding box center [12, 16] width 8 height 8
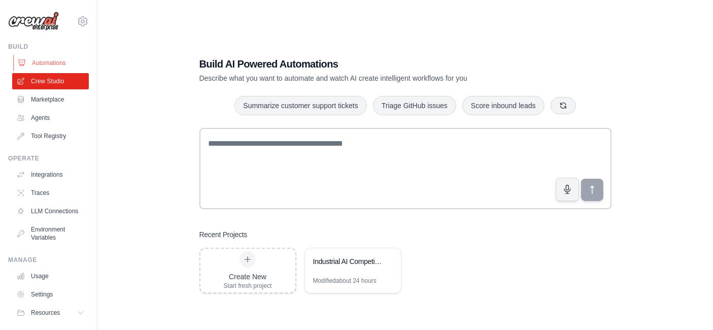
click at [46, 63] on link "Automations" at bounding box center [51, 63] width 77 height 16
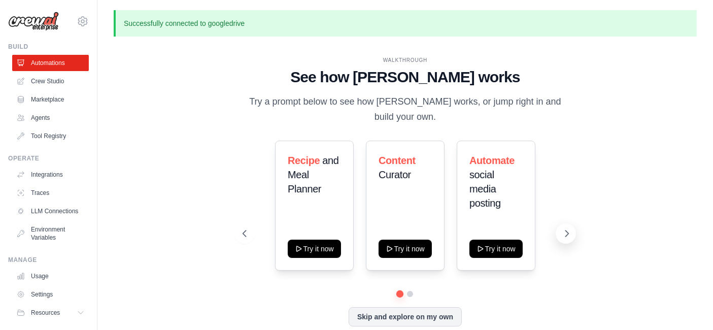
click at [566, 232] on icon at bounding box center [566, 233] width 10 height 10
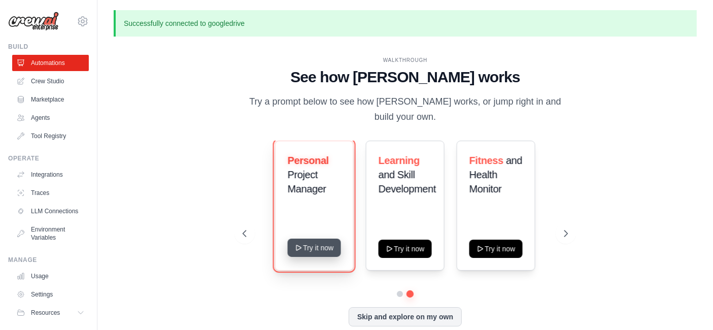
click at [323, 251] on button "Try it now" at bounding box center [314, 247] width 53 height 18
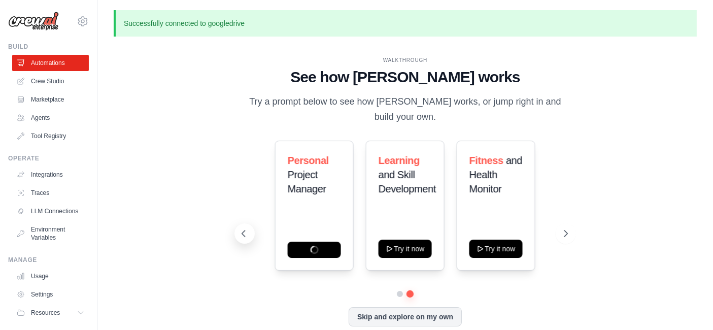
click at [243, 240] on button at bounding box center [244, 233] width 20 height 20
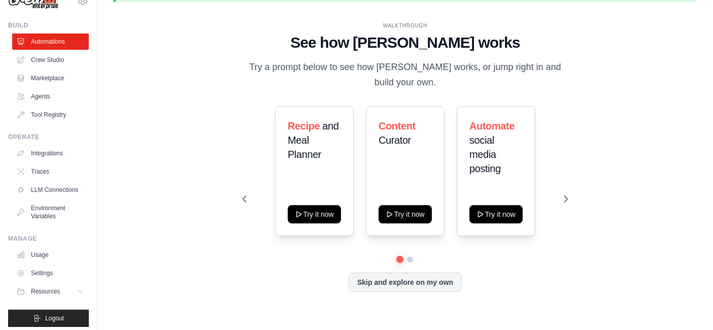
scroll to position [33, 0]
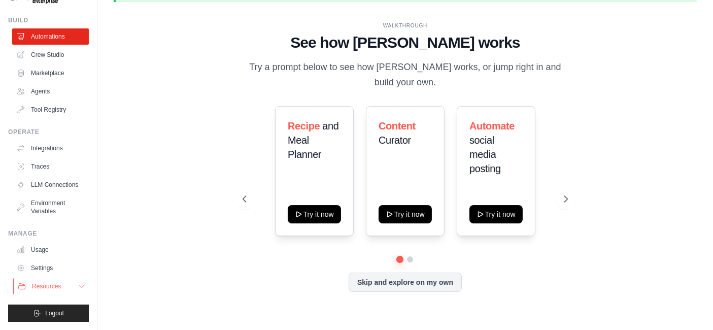
click at [51, 280] on button "Resources" at bounding box center [51, 286] width 77 height 16
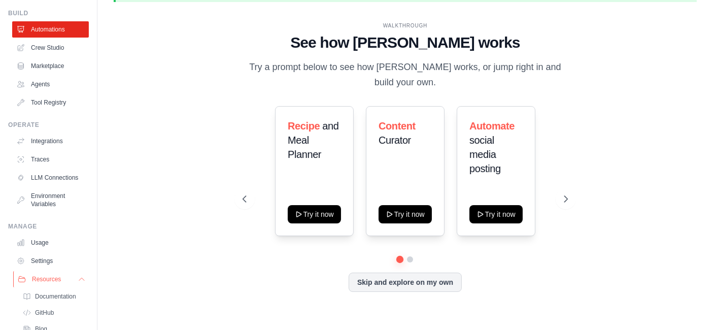
scroll to position [98, 0]
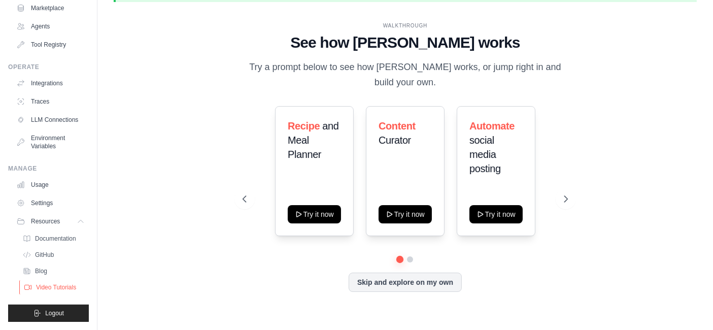
click at [52, 286] on span "Video Tutorials" at bounding box center [56, 287] width 40 height 8
click at [78, 218] on icon at bounding box center [82, 221] width 8 height 8
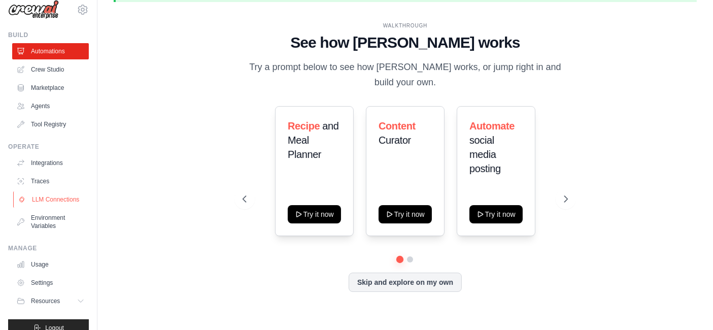
scroll to position [0, 0]
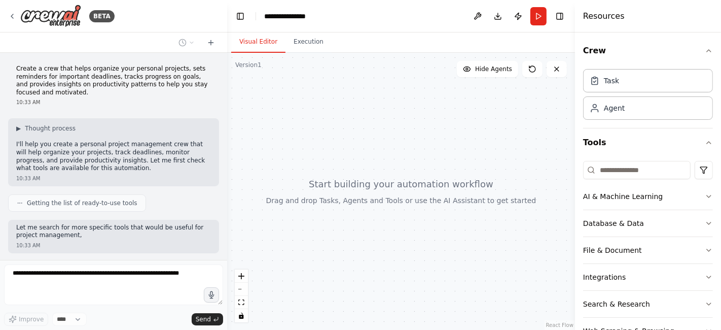
scroll to position [51, 0]
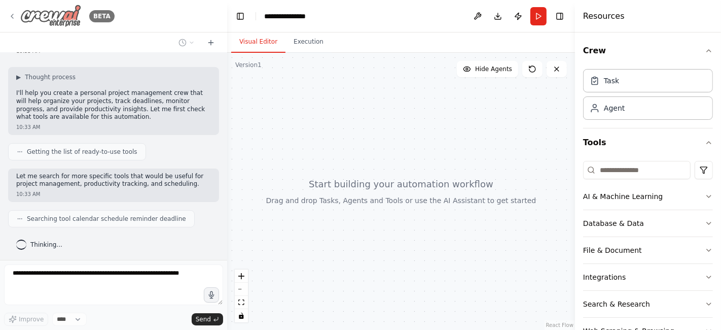
click at [10, 15] on icon at bounding box center [12, 16] width 8 height 8
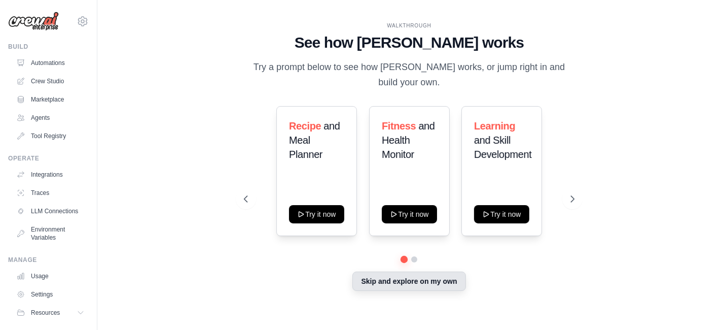
click at [453, 277] on button "Skip and explore on my own" at bounding box center [408, 280] width 113 height 19
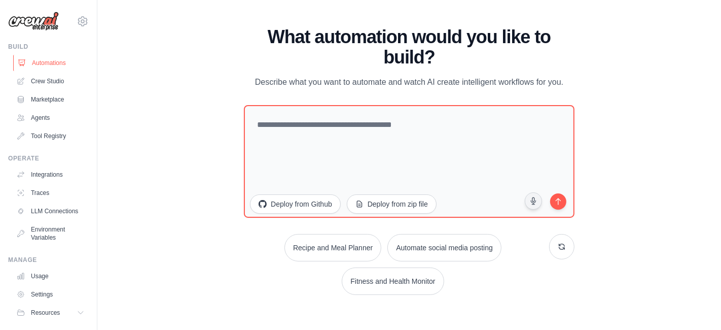
click at [46, 62] on link "Automations" at bounding box center [51, 63] width 77 height 16
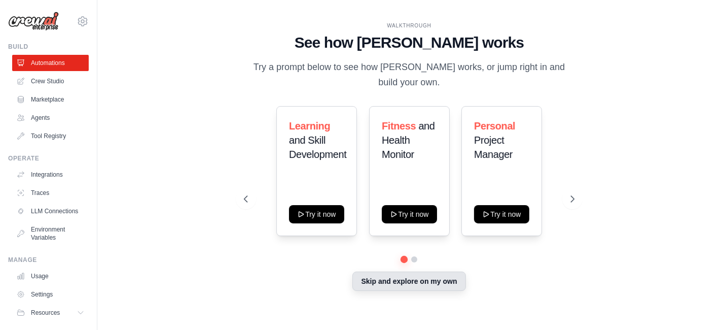
click at [402, 277] on button "Skip and explore on my own" at bounding box center [408, 280] width 113 height 19
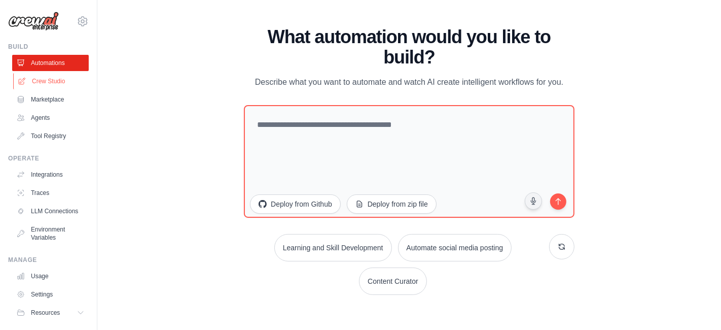
click at [55, 81] on link "Crew Studio" at bounding box center [51, 81] width 77 height 16
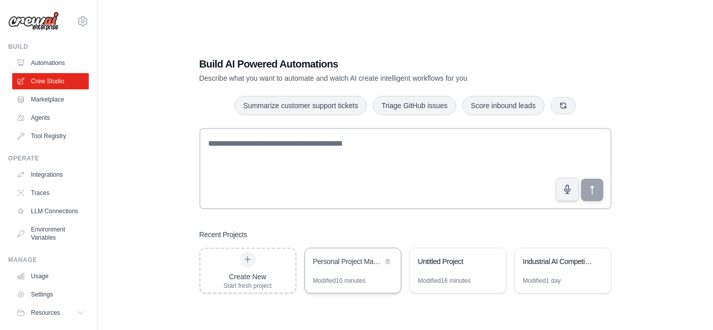
click at [353, 265] on div "Personal Project Management Assistant" at bounding box center [347, 261] width 69 height 10
click at [388, 261] on icon at bounding box center [387, 261] width 4 height 5
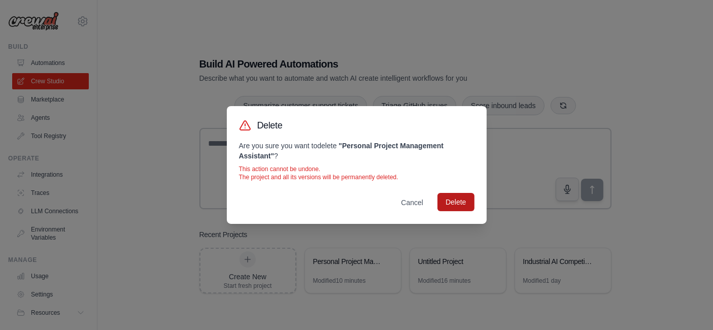
click at [453, 206] on button "Delete" at bounding box center [455, 202] width 37 height 18
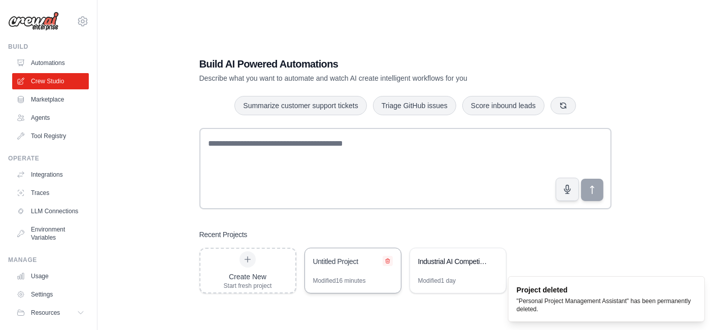
click at [390, 259] on icon at bounding box center [387, 261] width 6 height 6
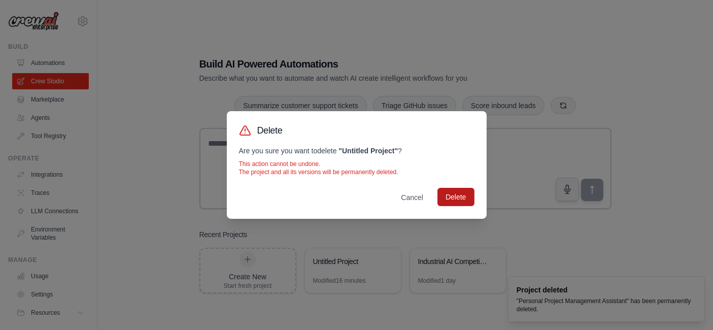
click at [453, 199] on button "Delete" at bounding box center [455, 197] width 37 height 18
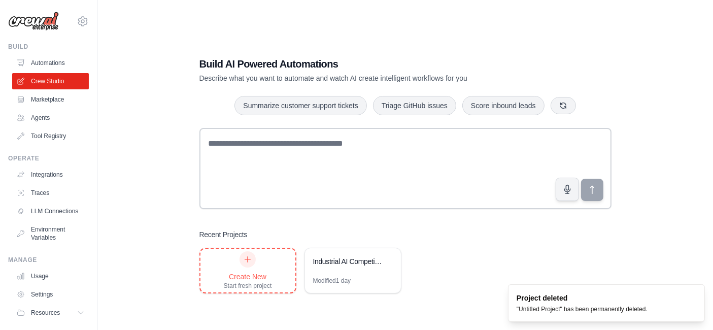
click at [244, 267] on div "Create New Start fresh project" at bounding box center [248, 270] width 48 height 39
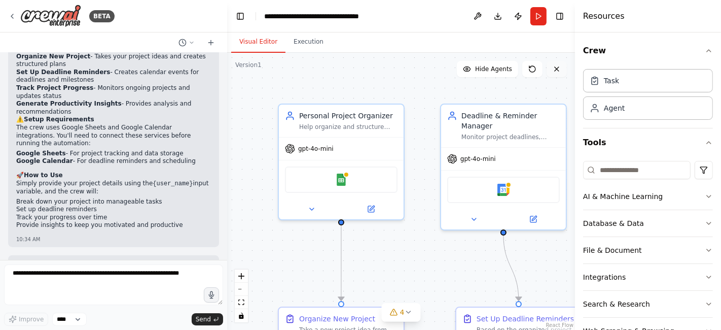
scroll to position [870, 0]
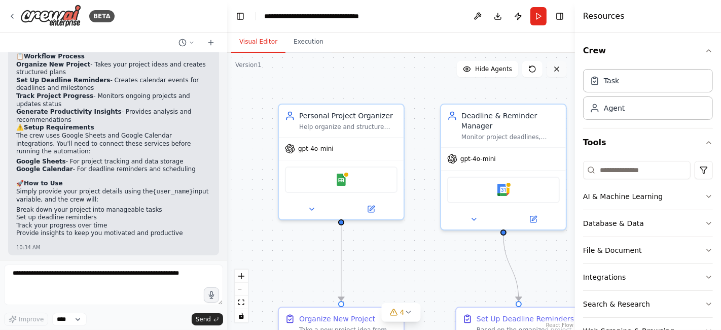
click at [556, 74] on button at bounding box center [557, 69] width 20 height 16
click at [9, 14] on icon at bounding box center [12, 16] width 8 height 8
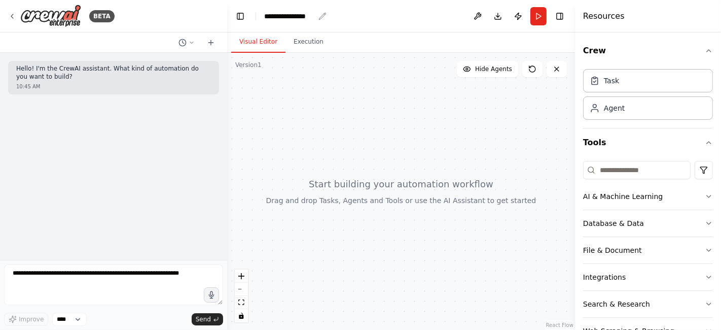
click at [323, 18] on icon "breadcrumb" at bounding box center [323, 16] width 8 height 8
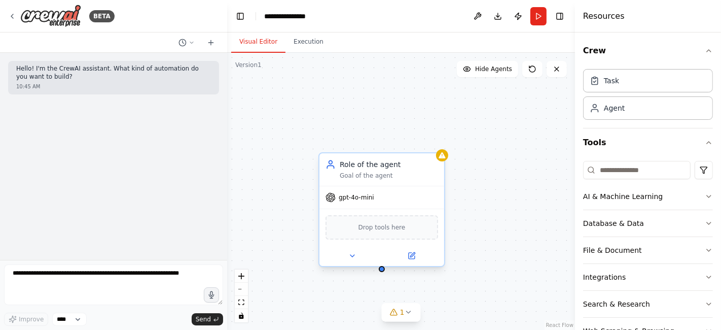
click at [381, 170] on div "Role of the agent Goal of the agent" at bounding box center [389, 169] width 98 height 20
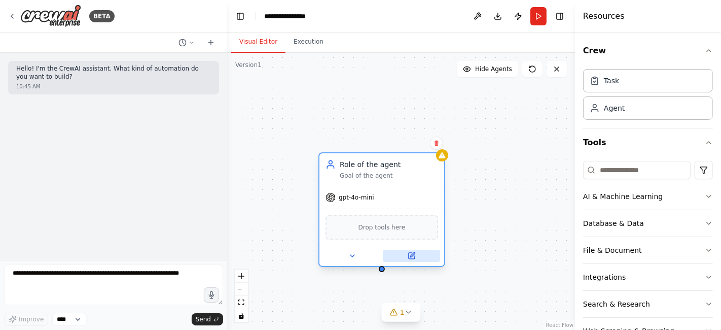
click at [416, 254] on button at bounding box center [411, 256] width 57 height 12
click at [410, 256] on icon at bounding box center [412, 256] width 6 height 6
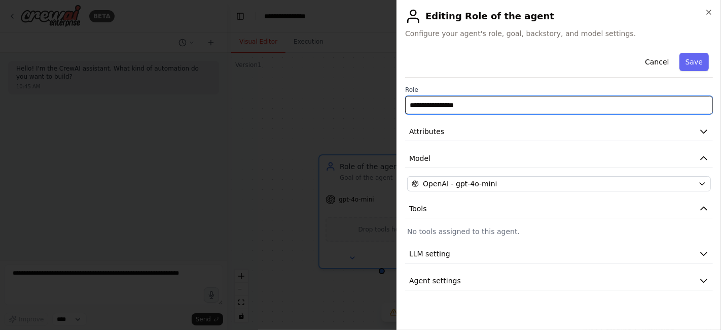
drag, startPoint x: 456, startPoint y: 105, endPoint x: 406, endPoint y: 109, distance: 49.8
click at [406, 109] on input "**********" at bounding box center [559, 105] width 308 height 18
paste input "**********"
type input "**********"
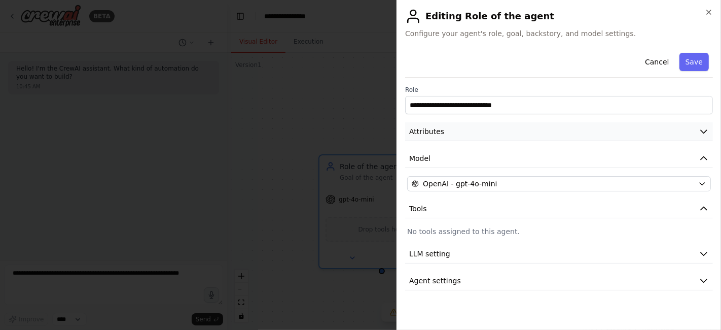
click at [465, 131] on button "Attributes" at bounding box center [559, 131] width 308 height 19
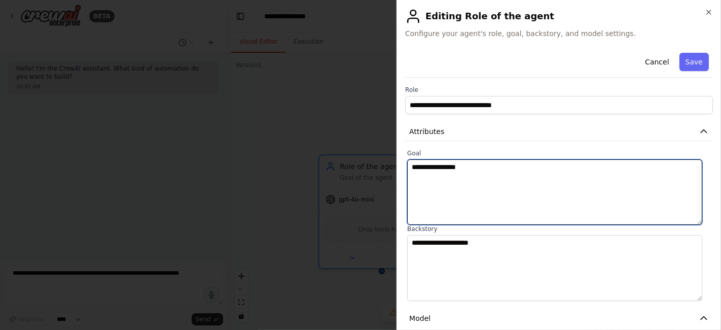
click at [457, 166] on textarea "**********" at bounding box center [554, 191] width 295 height 65
paste textarea "**********"
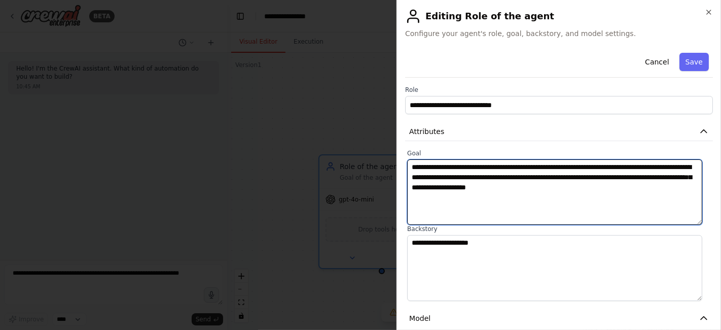
type textarea "**********"
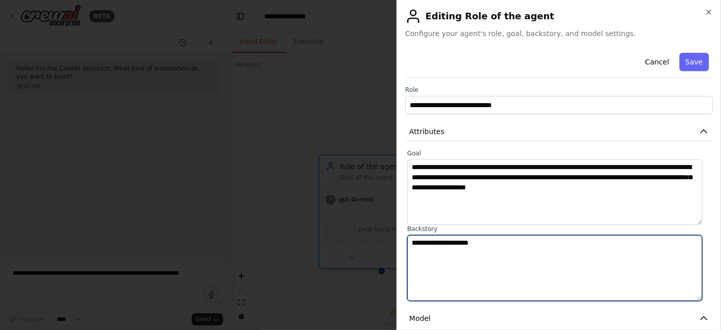
drag, startPoint x: 509, startPoint y: 257, endPoint x: 375, endPoint y: 245, distance: 133.9
click at [375, 245] on body "**********" at bounding box center [360, 165] width 721 height 330
paste textarea "**********"
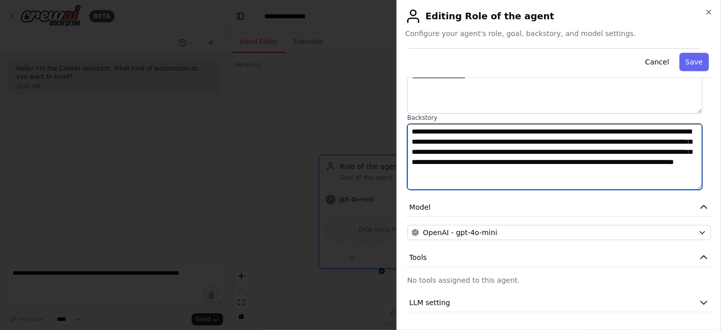
scroll to position [134, 0]
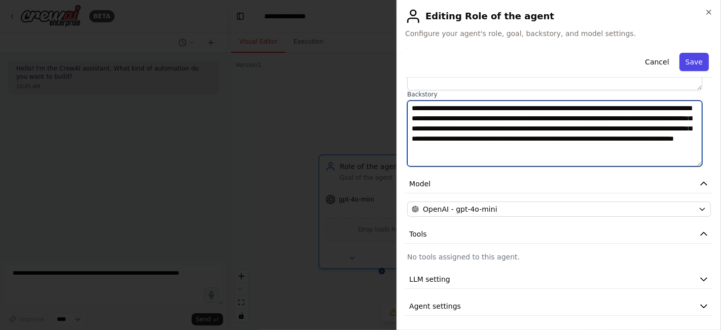
type textarea "**********"
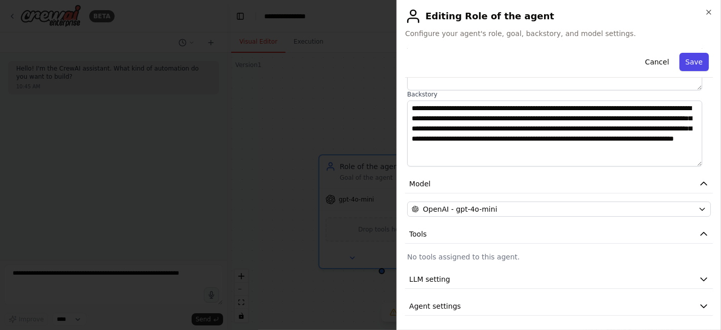
click at [680, 69] on button "Save" at bounding box center [694, 62] width 29 height 18
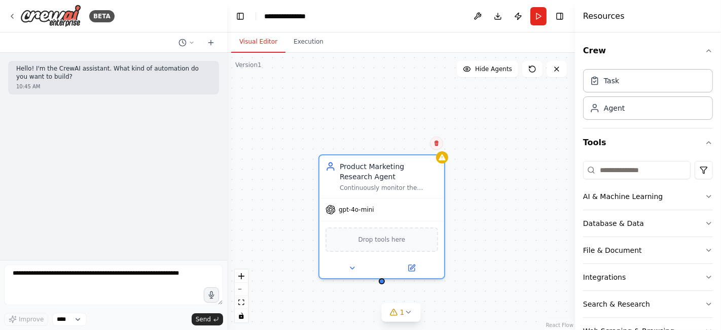
click at [436, 147] on button at bounding box center [436, 142] width 13 height 13
click at [404, 143] on button "Confirm" at bounding box center [408, 143] width 36 height 12
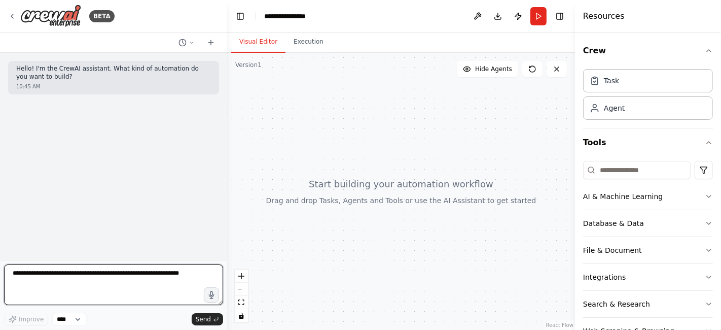
click at [88, 275] on textarea at bounding box center [113, 284] width 219 height 41
paste textarea "**********"
type textarea "**********"
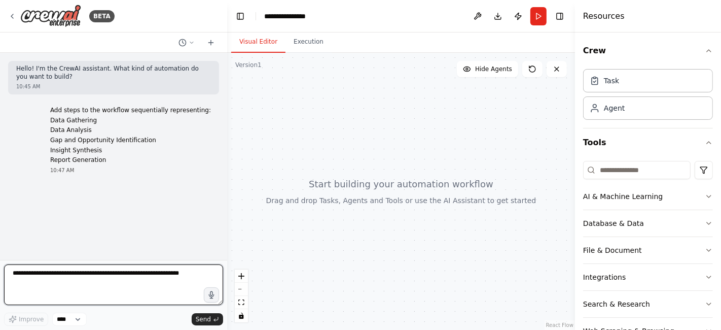
scroll to position [0, 0]
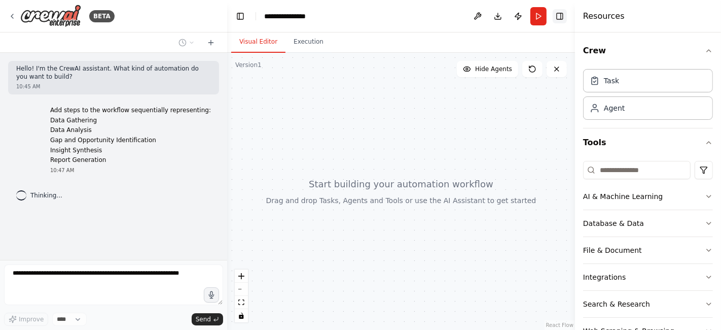
click at [565, 20] on button "Toggle Right Sidebar" at bounding box center [560, 16] width 14 height 14
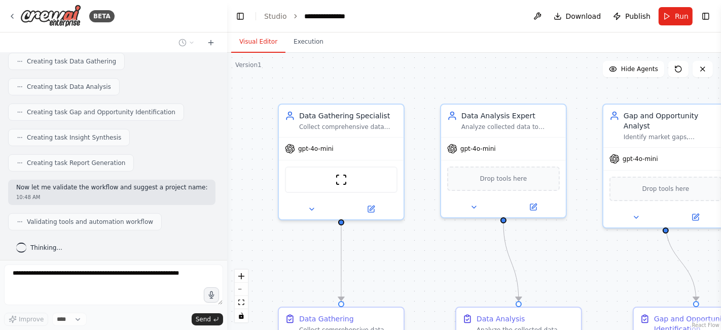
scroll to position [545, 0]
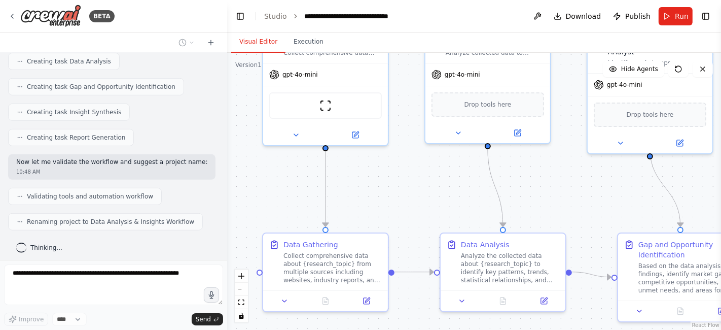
drag, startPoint x: 396, startPoint y: 259, endPoint x: 380, endPoint y: 185, distance: 75.7
click at [380, 185] on div ".deletable-edge-delete-btn { width: 20px; height: 20px; border: 0px solid #ffff…" at bounding box center [474, 191] width 494 height 277
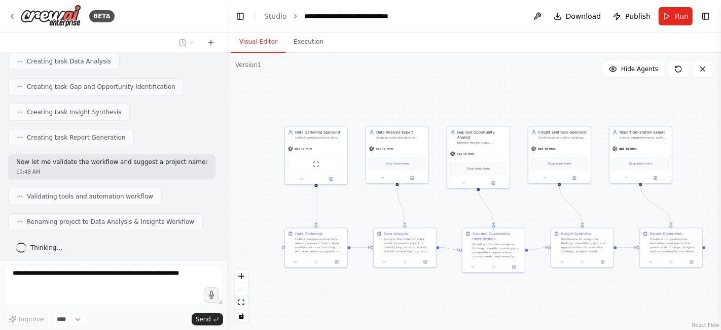
drag, startPoint x: 403, startPoint y: 189, endPoint x: 366, endPoint y: 204, distance: 39.8
click at [366, 204] on div ".deletable-edge-delete-btn { width: 20px; height: 20px; border: 0px solid #ffff…" at bounding box center [474, 191] width 494 height 277
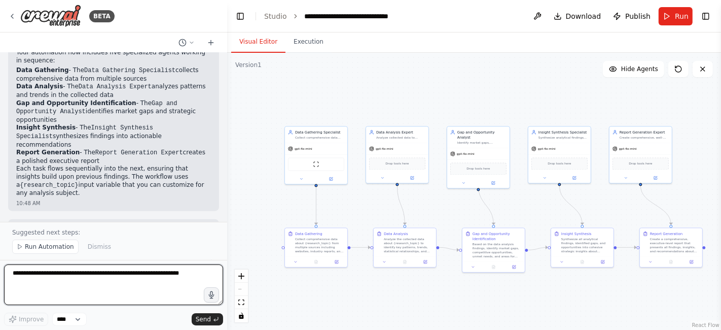
scroll to position [781, 0]
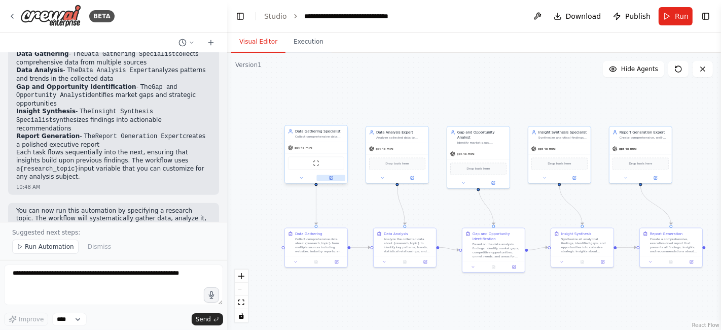
click at [335, 180] on button at bounding box center [331, 178] width 29 height 6
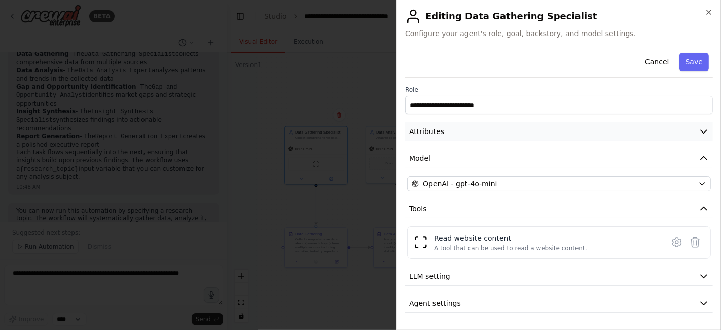
click at [450, 133] on button "Attributes" at bounding box center [559, 131] width 308 height 19
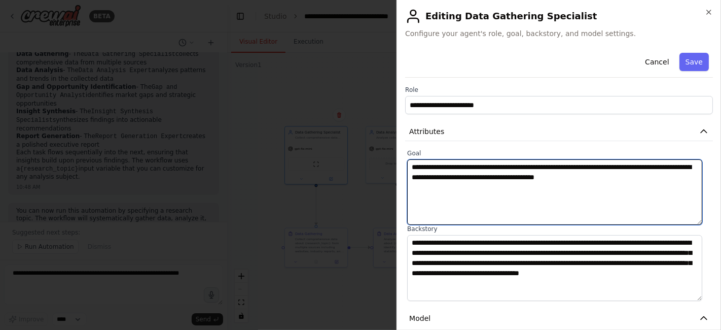
drag, startPoint x: 477, startPoint y: 178, endPoint x: 526, endPoint y: 177, distance: 49.2
click at [526, 177] on textarea "**********" at bounding box center [554, 191] width 295 height 65
paste textarea "**********"
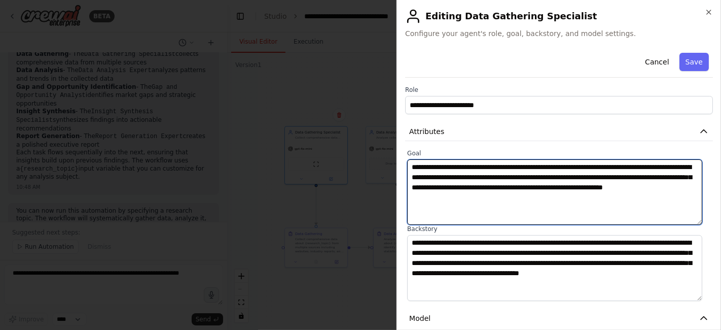
drag, startPoint x: 478, startPoint y: 178, endPoint x: 580, endPoint y: 178, distance: 102.4
click at [580, 178] on textarea "**********" at bounding box center [554, 191] width 295 height 65
type textarea "**********"
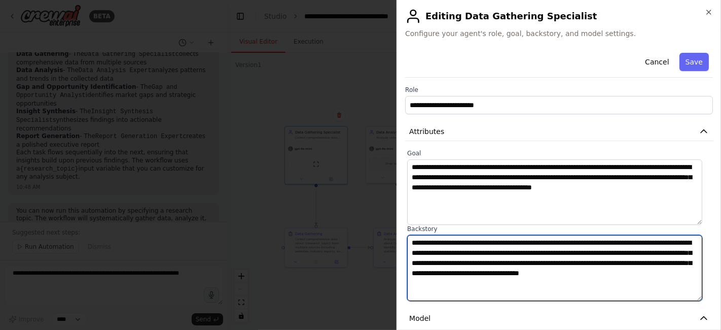
click at [523, 281] on textarea "**********" at bounding box center [554, 267] width 295 height 65
paste textarea "**********"
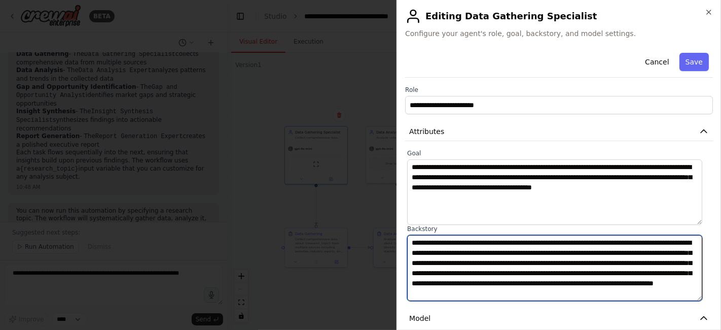
scroll to position [10, 0]
type textarea "**********"
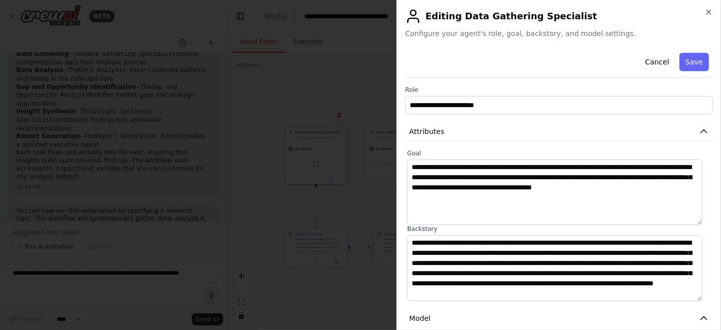
drag, startPoint x: 691, startPoint y: 59, endPoint x: 703, endPoint y: 61, distance: 12.4
click at [691, 58] on button "Save" at bounding box center [694, 62] width 29 height 18
